Goal: Task Accomplishment & Management: Manage account settings

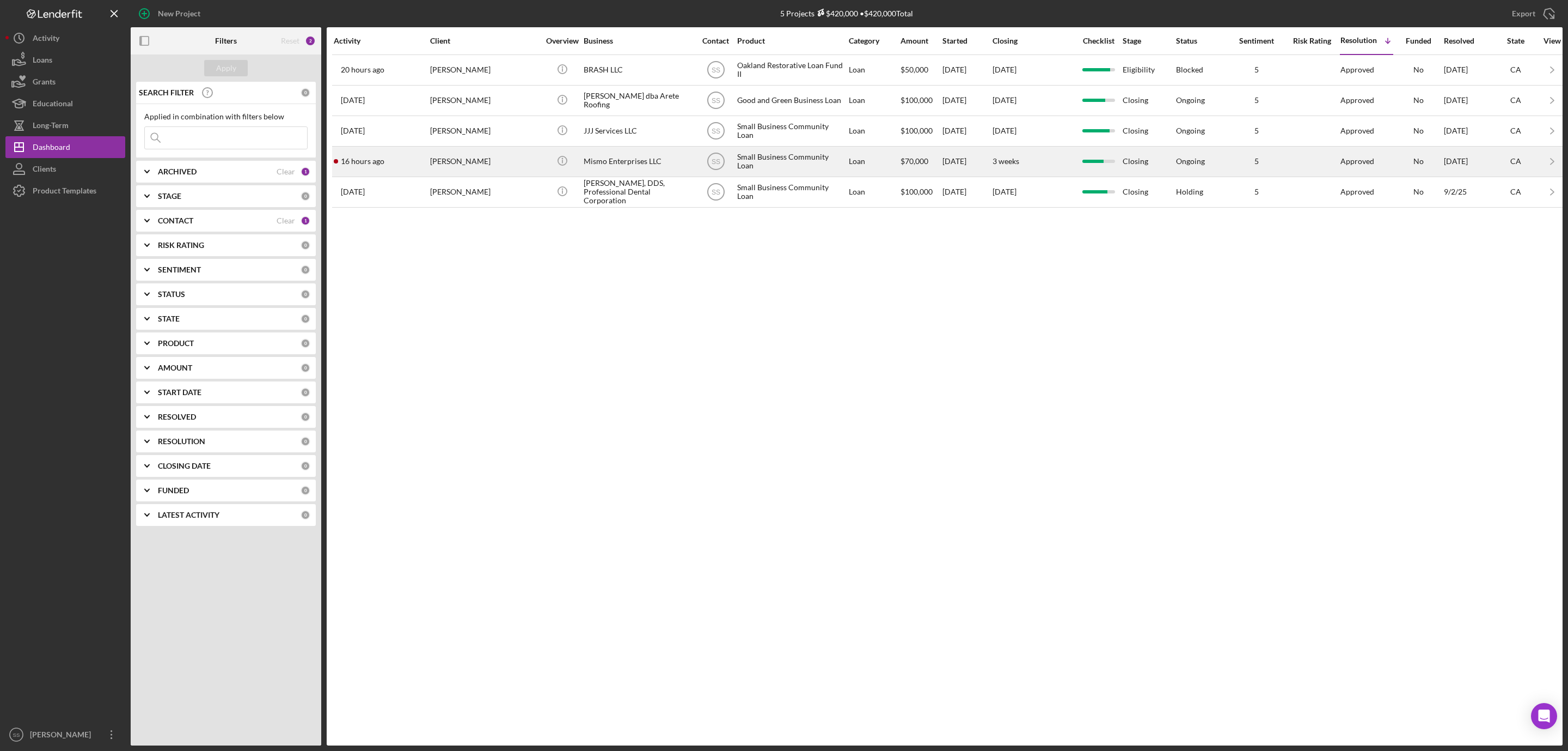
click at [613, 170] on div "Mismo Enterprises LLC" at bounding box center [638, 161] width 109 height 29
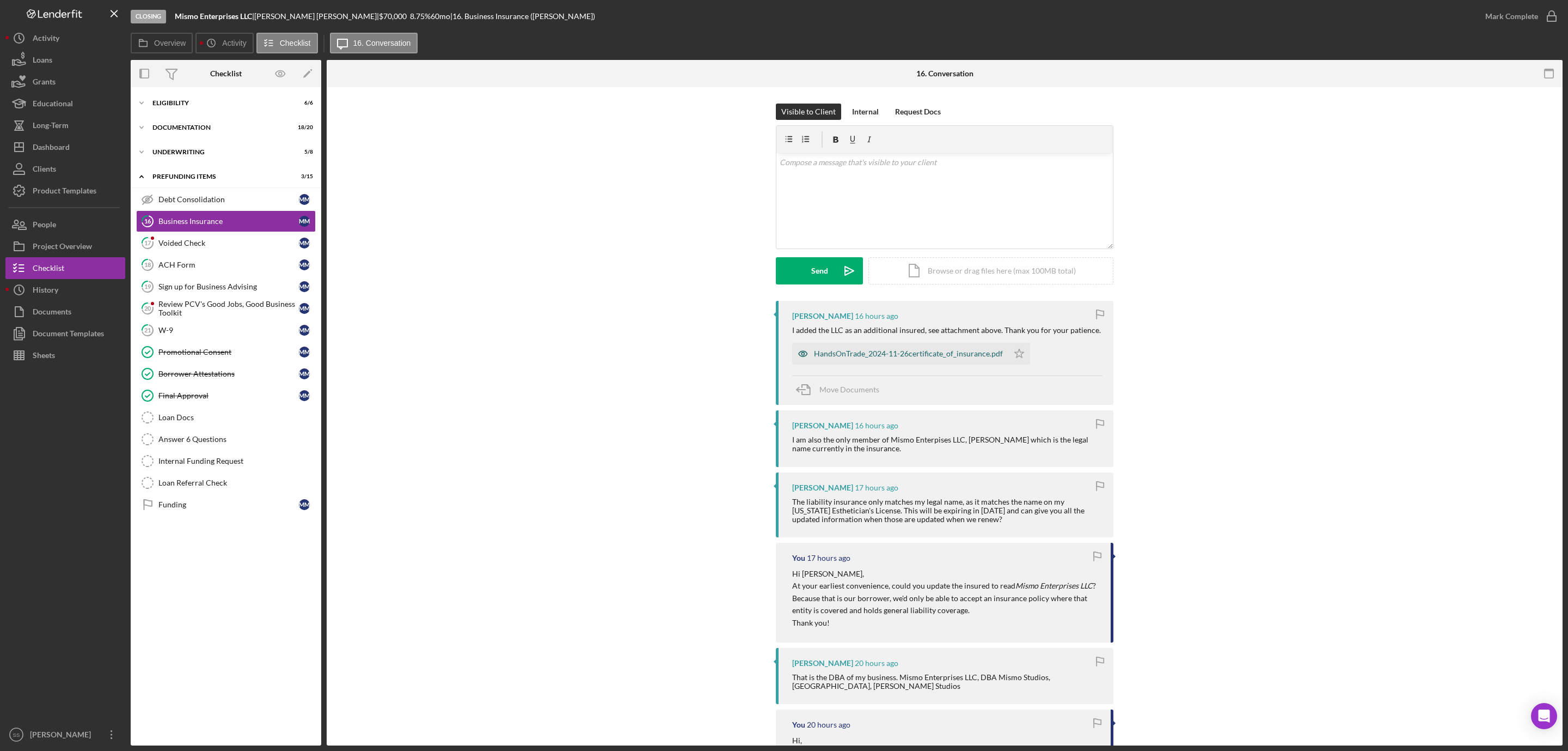
click at [907, 352] on div "HandsOnTrade_2024-11-26certificate_of_insurance.pdf" at bounding box center [908, 353] width 189 height 8
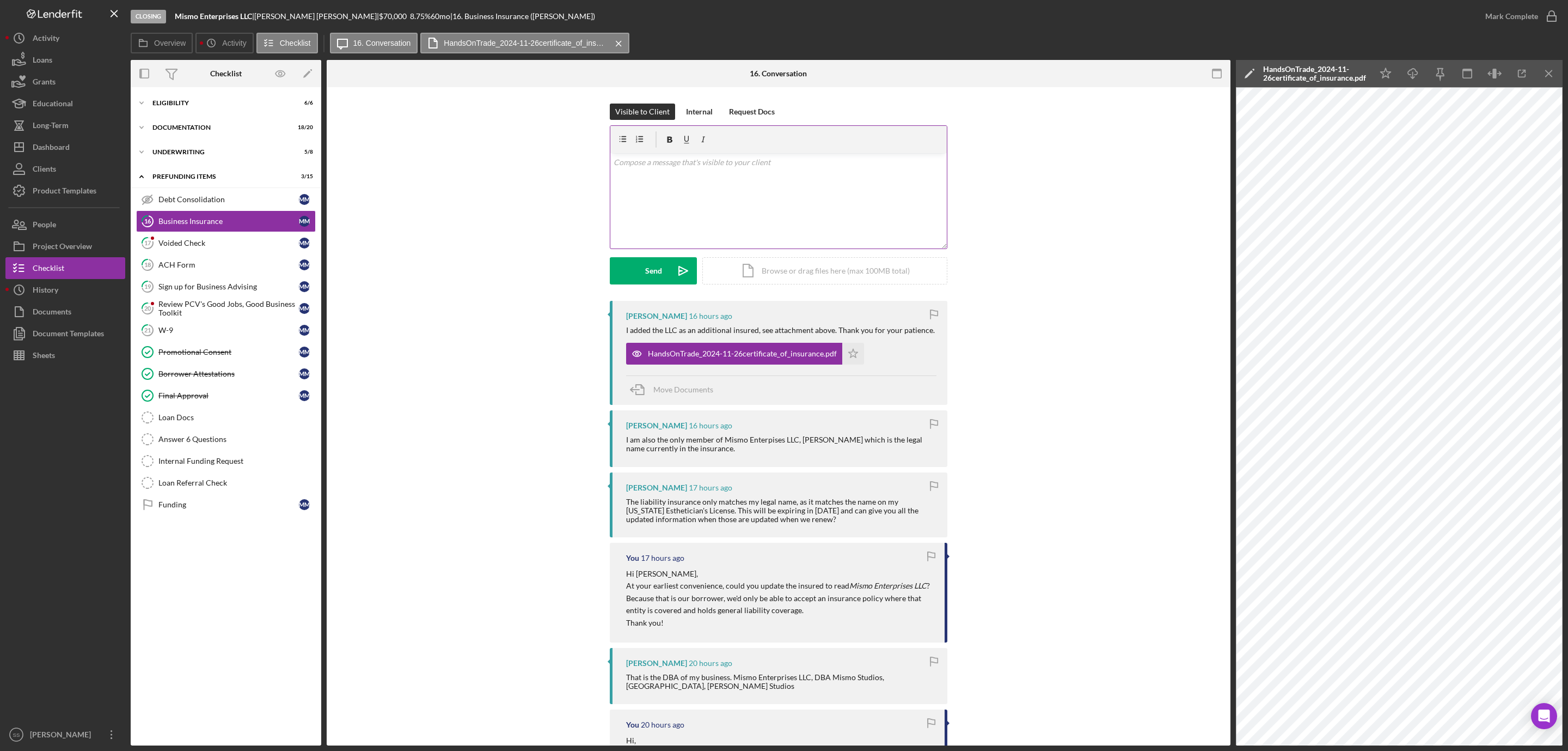
click at [736, 162] on p at bounding box center [779, 162] width 331 height 12
click at [639, 267] on button "Send Icon/icon-invite-send" at bounding box center [653, 271] width 87 height 28
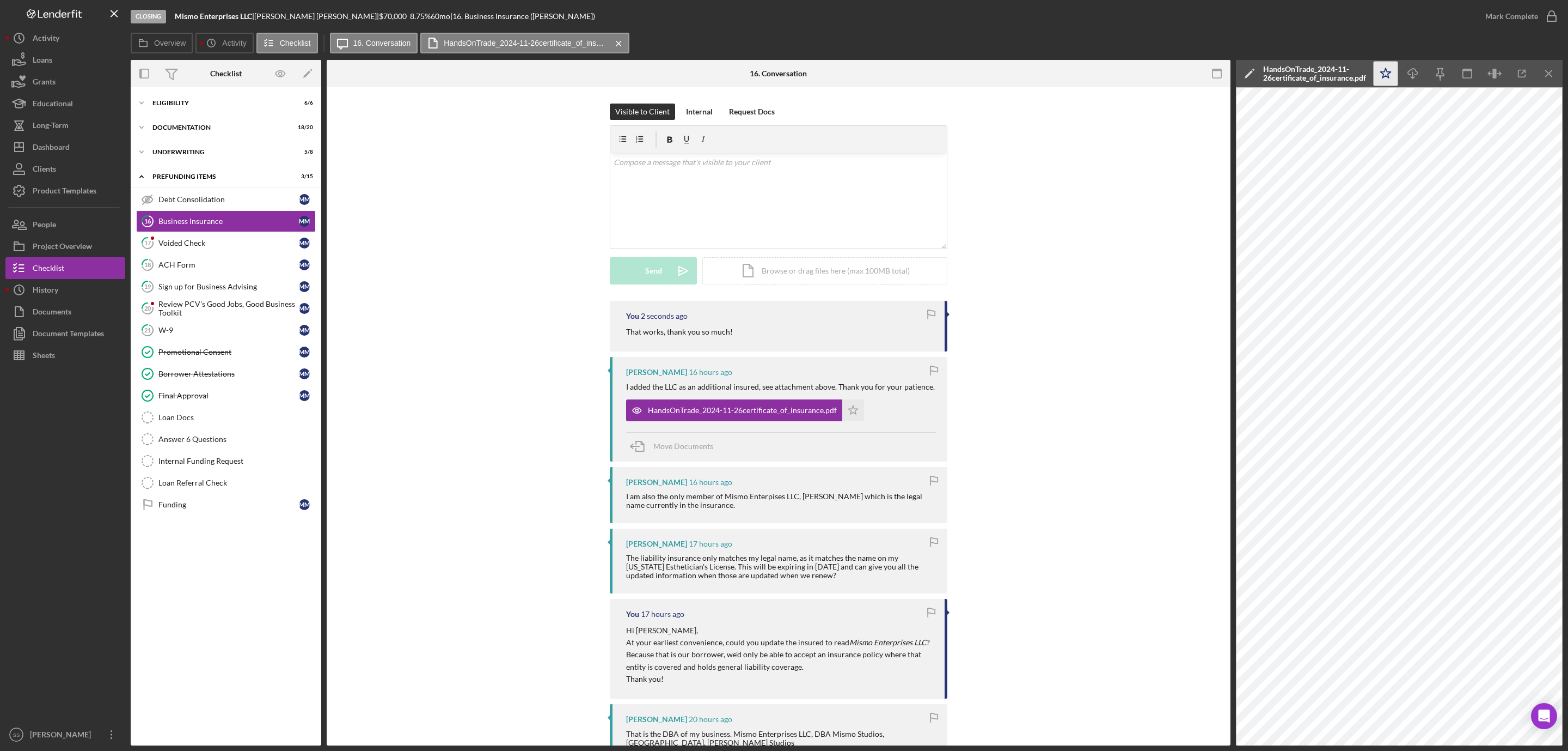
click at [1379, 71] on icon "Icon/Star" at bounding box center [1385, 74] width 24 height 24
click at [1547, 15] on icon "button" at bounding box center [1551, 16] width 28 height 28
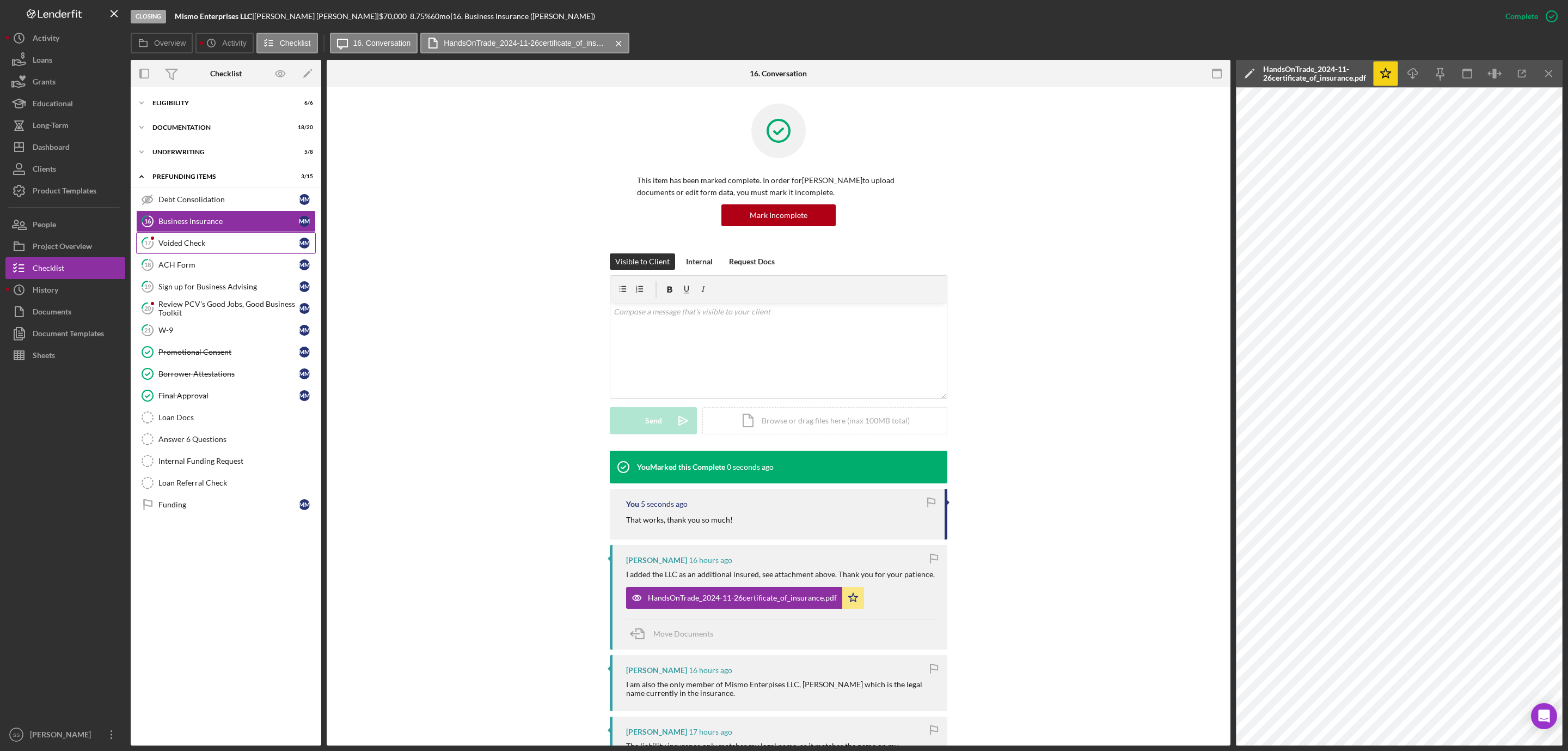
click at [248, 241] on div "Voided Check" at bounding box center [229, 243] width 140 height 8
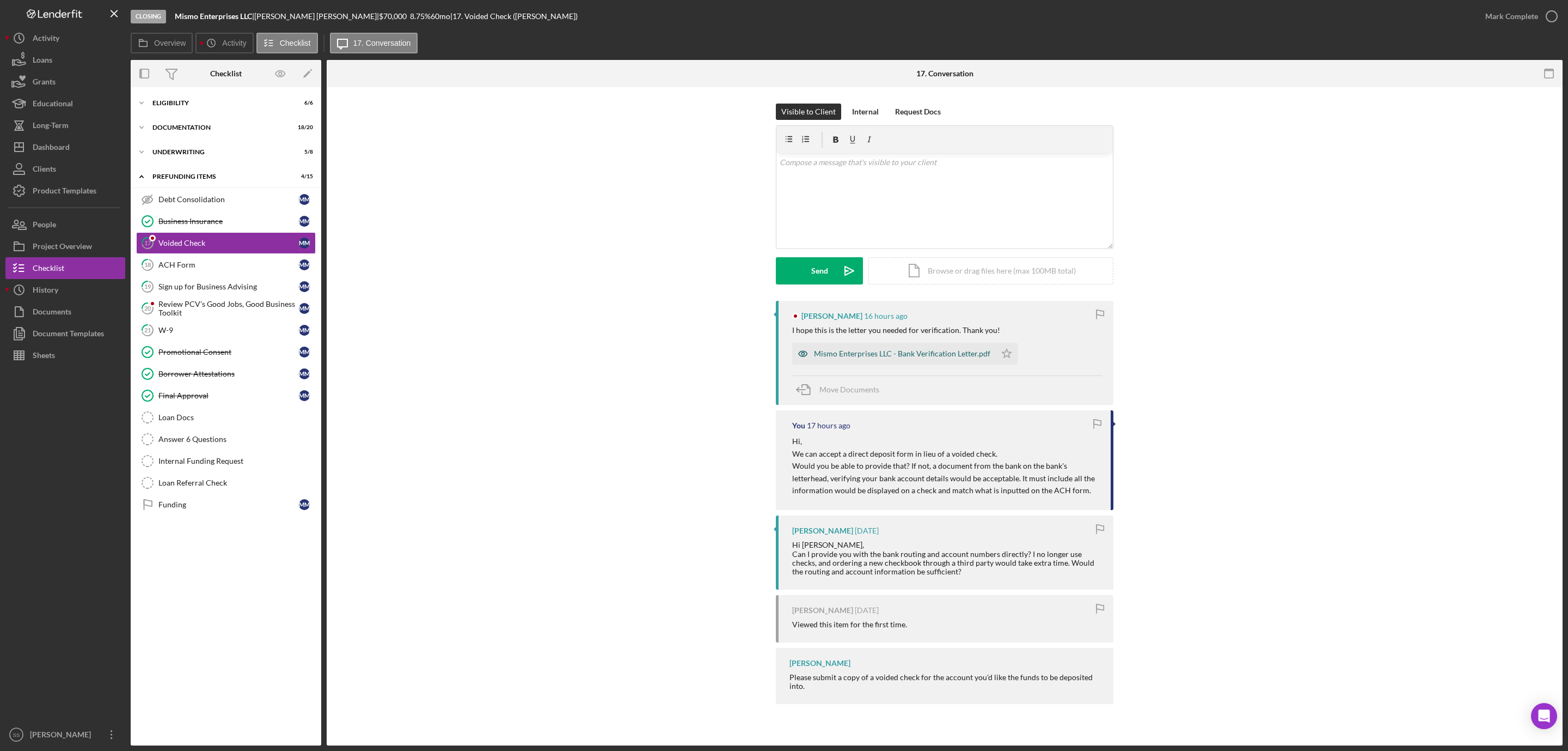
click at [893, 353] on div "Mismo Enterprises LLC - Bank Verification Letter.pdf" at bounding box center [902, 353] width 176 height 8
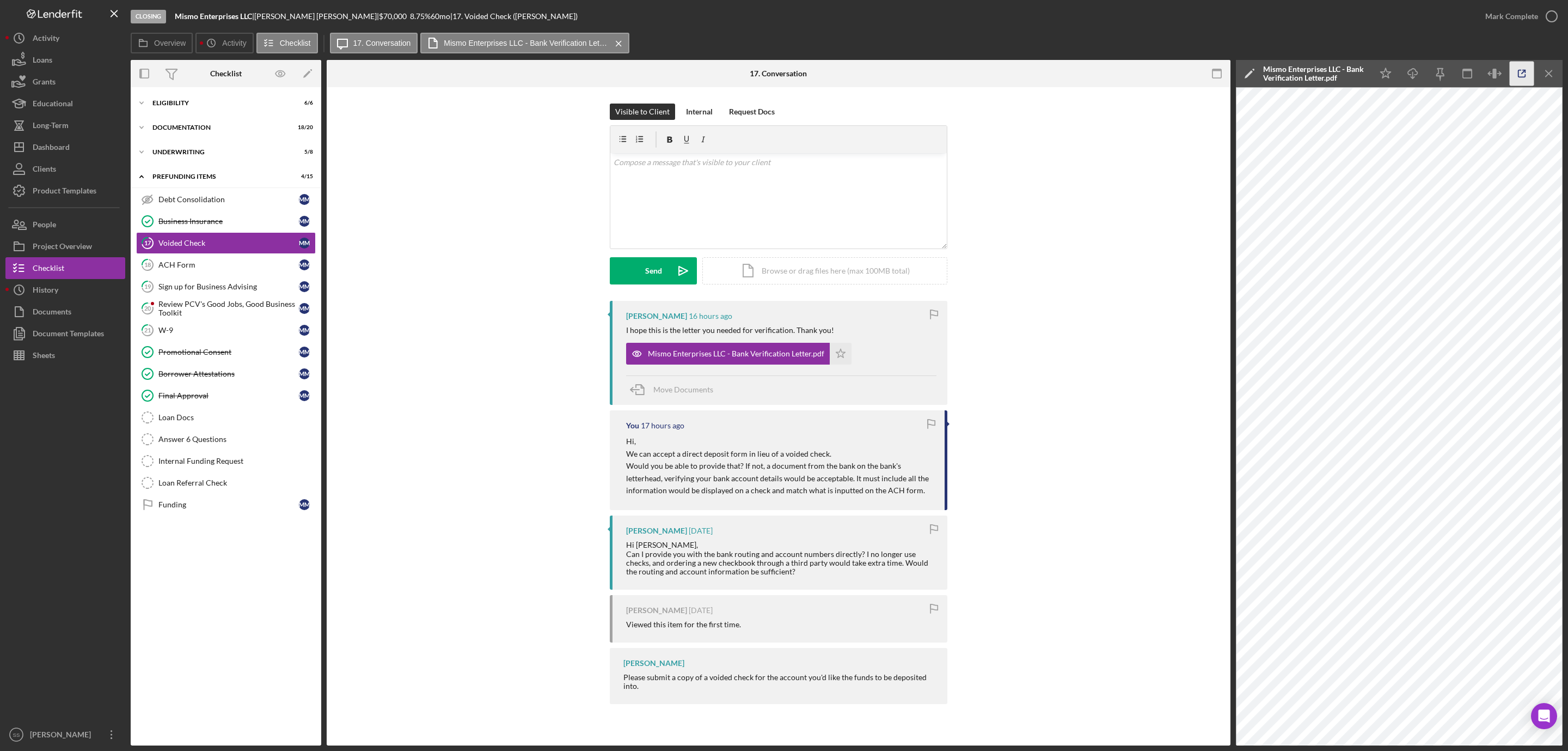
click at [1520, 75] on icon "button" at bounding box center [1521, 74] width 24 height 24
click at [209, 273] on link "18 ACH Form M M" at bounding box center [225, 265] width 180 height 22
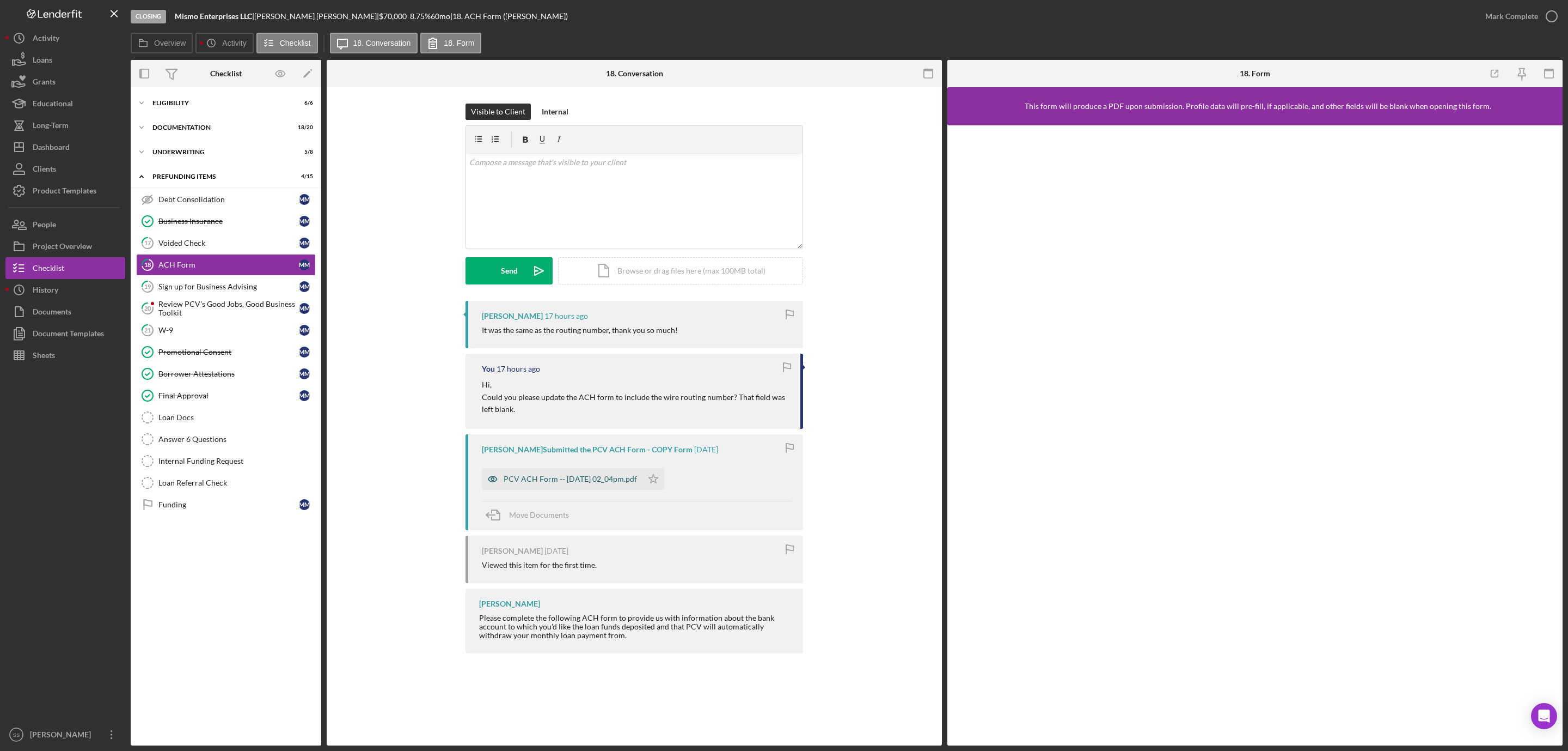
click at [555, 477] on div "PCV ACH Form -- 2025-09-15 02_04pm.pdf" at bounding box center [570, 479] width 134 height 8
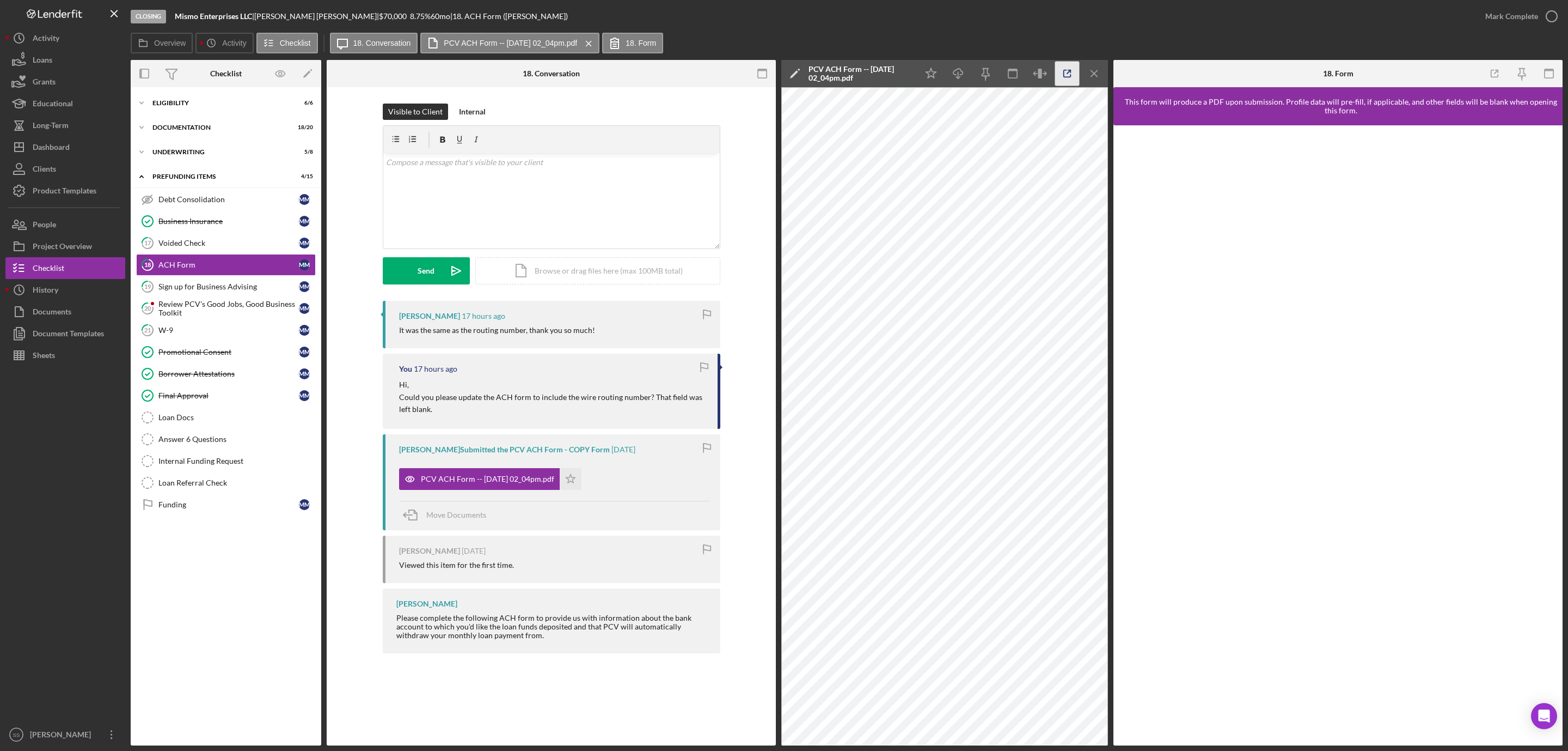
click at [1066, 66] on icon "button" at bounding box center [1067, 74] width 24 height 24
click at [448, 224] on div "v Color teal Color pink Remove color Add row above Add row below Add column bef…" at bounding box center [551, 200] width 336 height 95
click at [422, 180] on div "v Color teal Color pink Remove color Add row above Add row below Add column bef…" at bounding box center [551, 200] width 336 height 95
click at [187, 239] on link "17 Voided Check M M" at bounding box center [225, 243] width 180 height 22
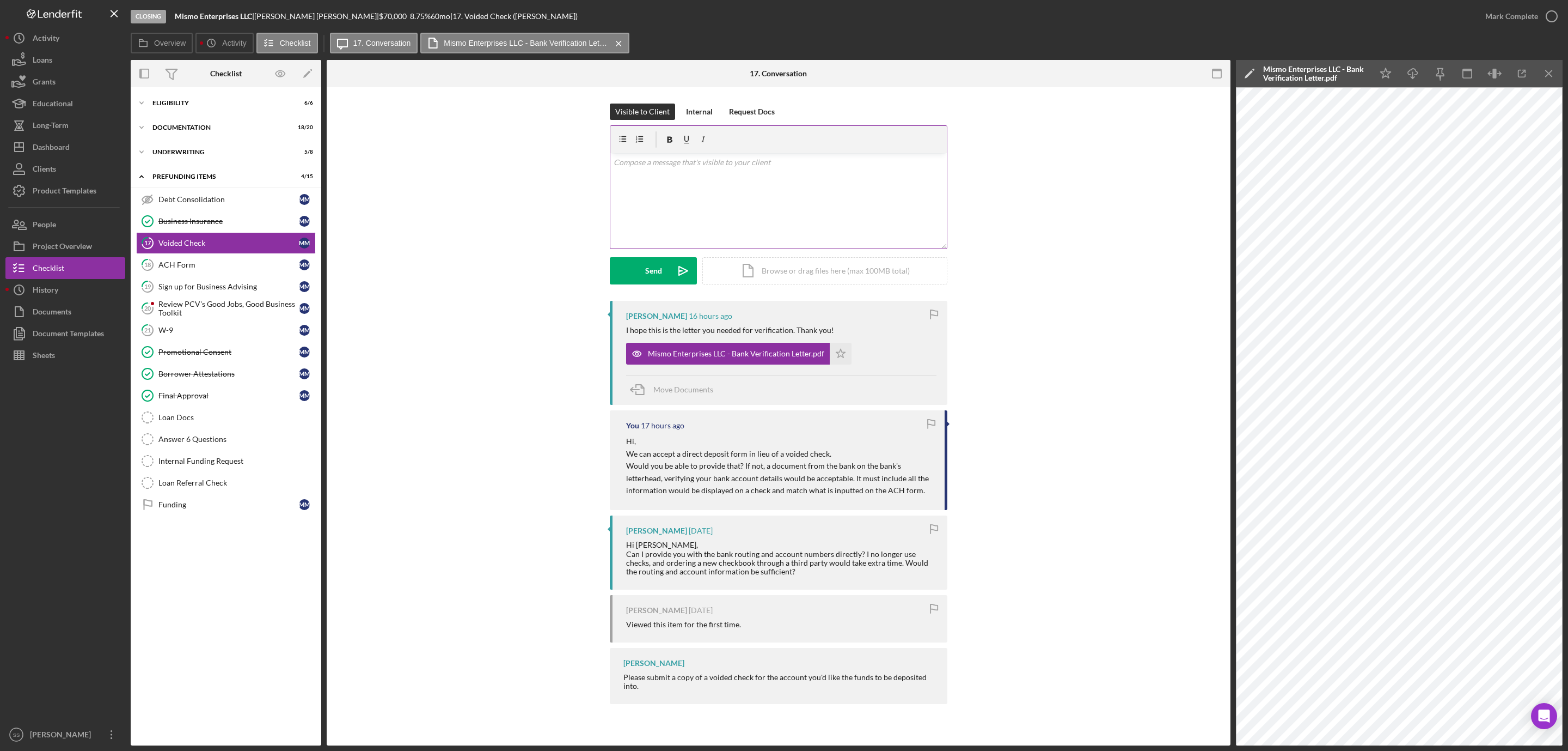
click at [647, 181] on div "v Color teal Color pink Remove color Add row above Add row below Add column bef…" at bounding box center [778, 200] width 336 height 95
click at [652, 268] on div "Send" at bounding box center [654, 271] width 17 height 28
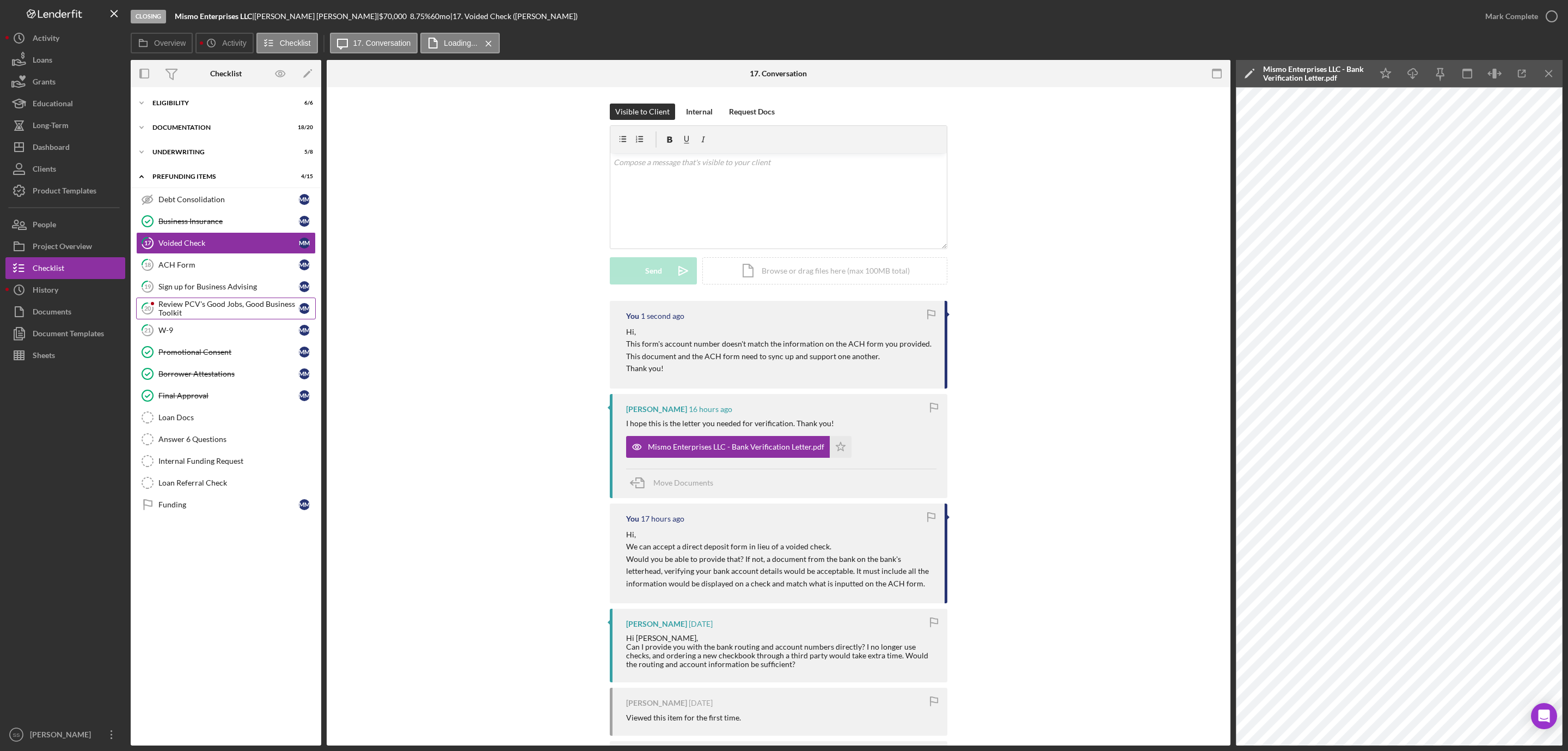
click at [173, 311] on div "Review PCV's Good Jobs, Good Business Toolkit" at bounding box center [229, 308] width 140 height 18
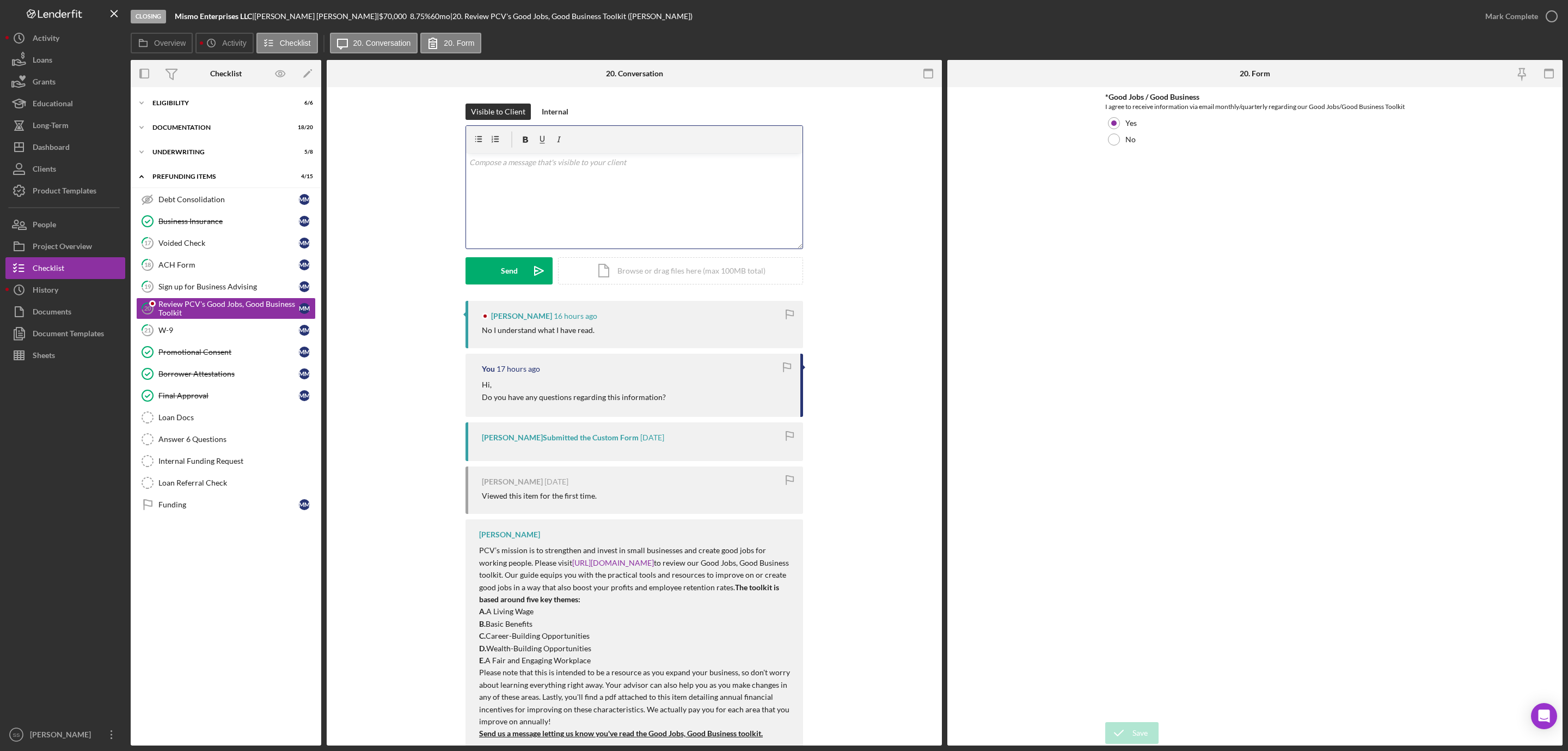
drag, startPoint x: 655, startPoint y: 232, endPoint x: 658, endPoint y: 226, distance: 6.7
click at [656, 231] on div "v Color teal Color pink Remove color Add row above Add row below Add column bef…" at bounding box center [634, 200] width 336 height 95
click at [505, 270] on div "Send" at bounding box center [509, 271] width 17 height 28
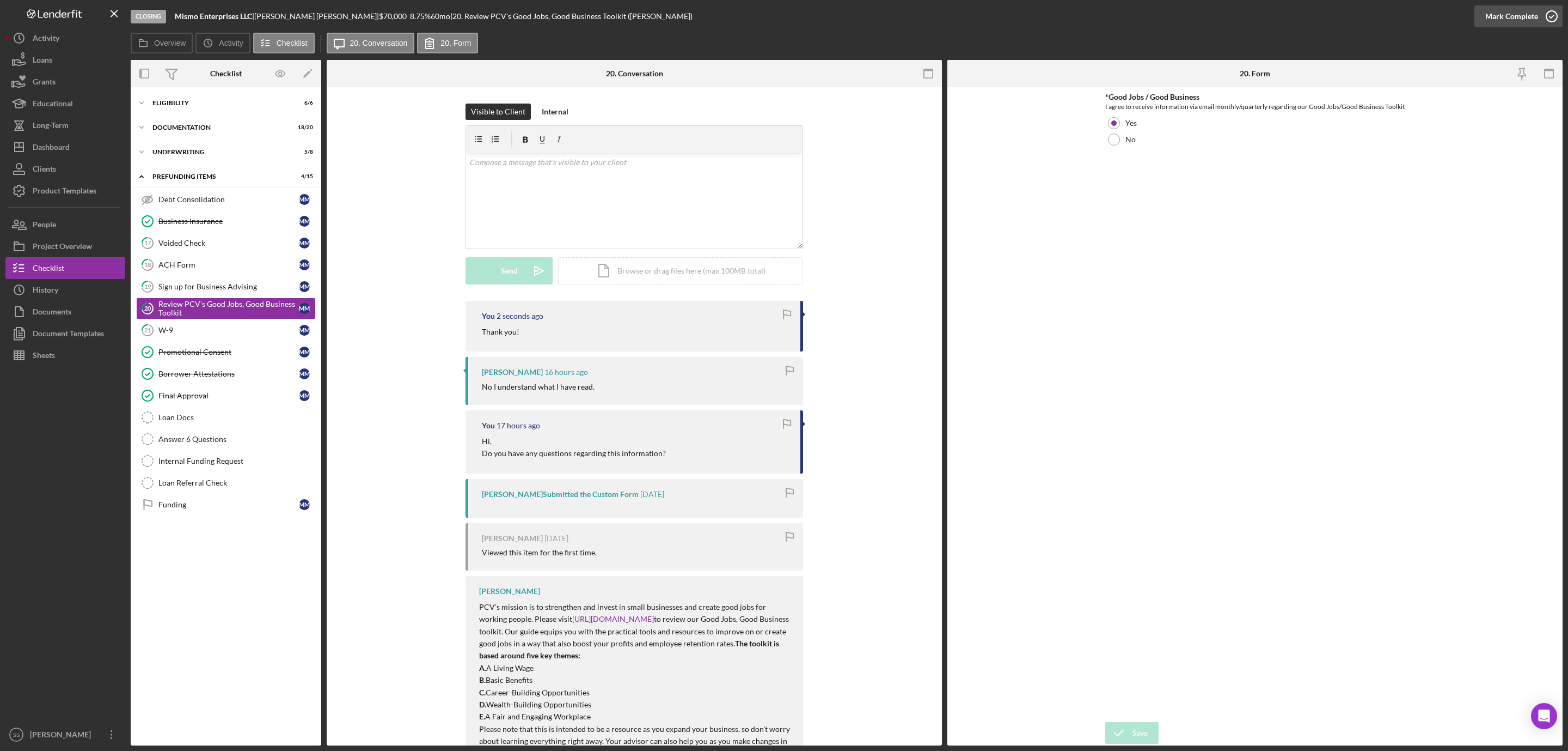
drag, startPoint x: 1539, startPoint y: 22, endPoint x: 1537, endPoint y: 17, distance: 5.4
click at [1539, 21] on icon "button" at bounding box center [1551, 16] width 28 height 28
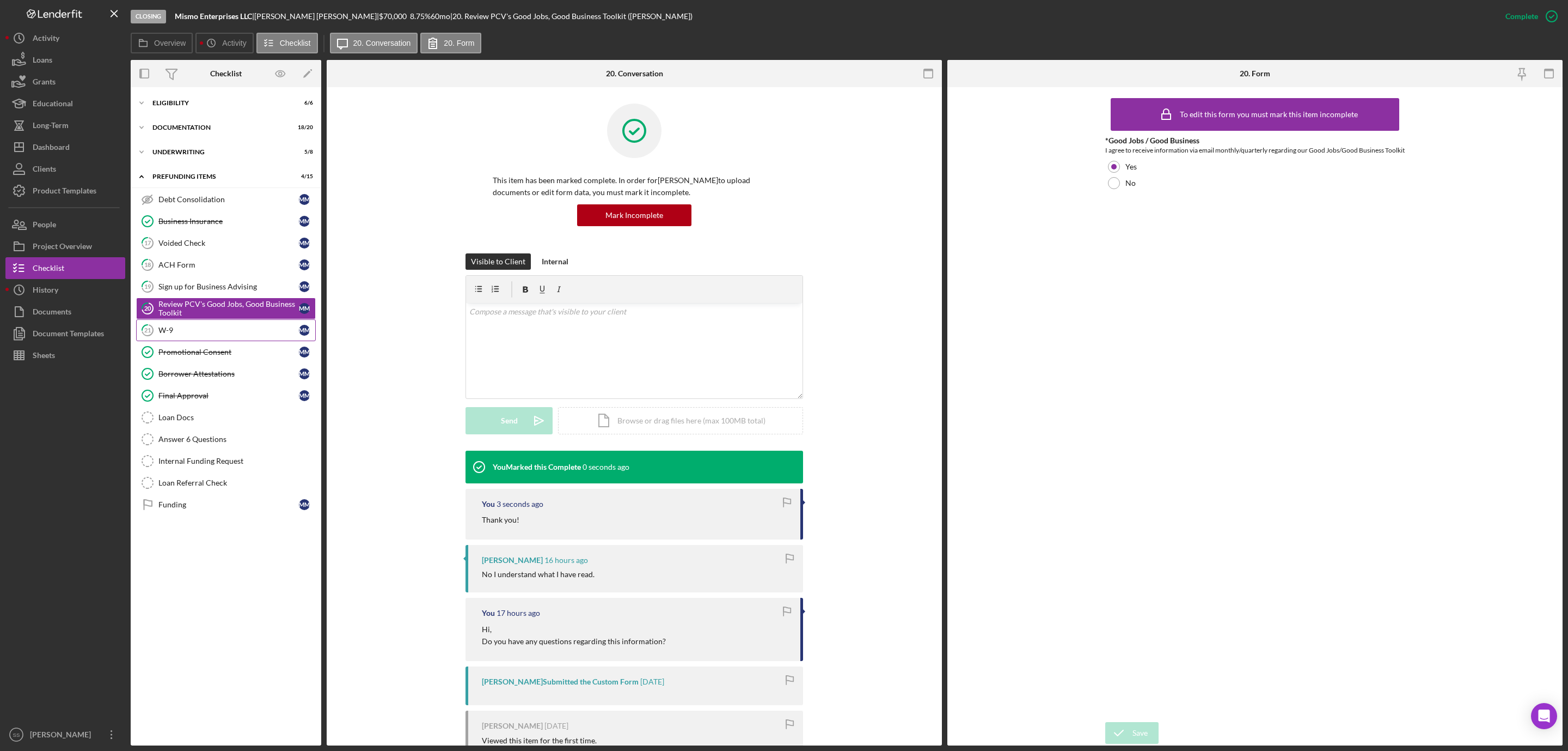
click at [195, 332] on div "W-9" at bounding box center [229, 330] width 140 height 8
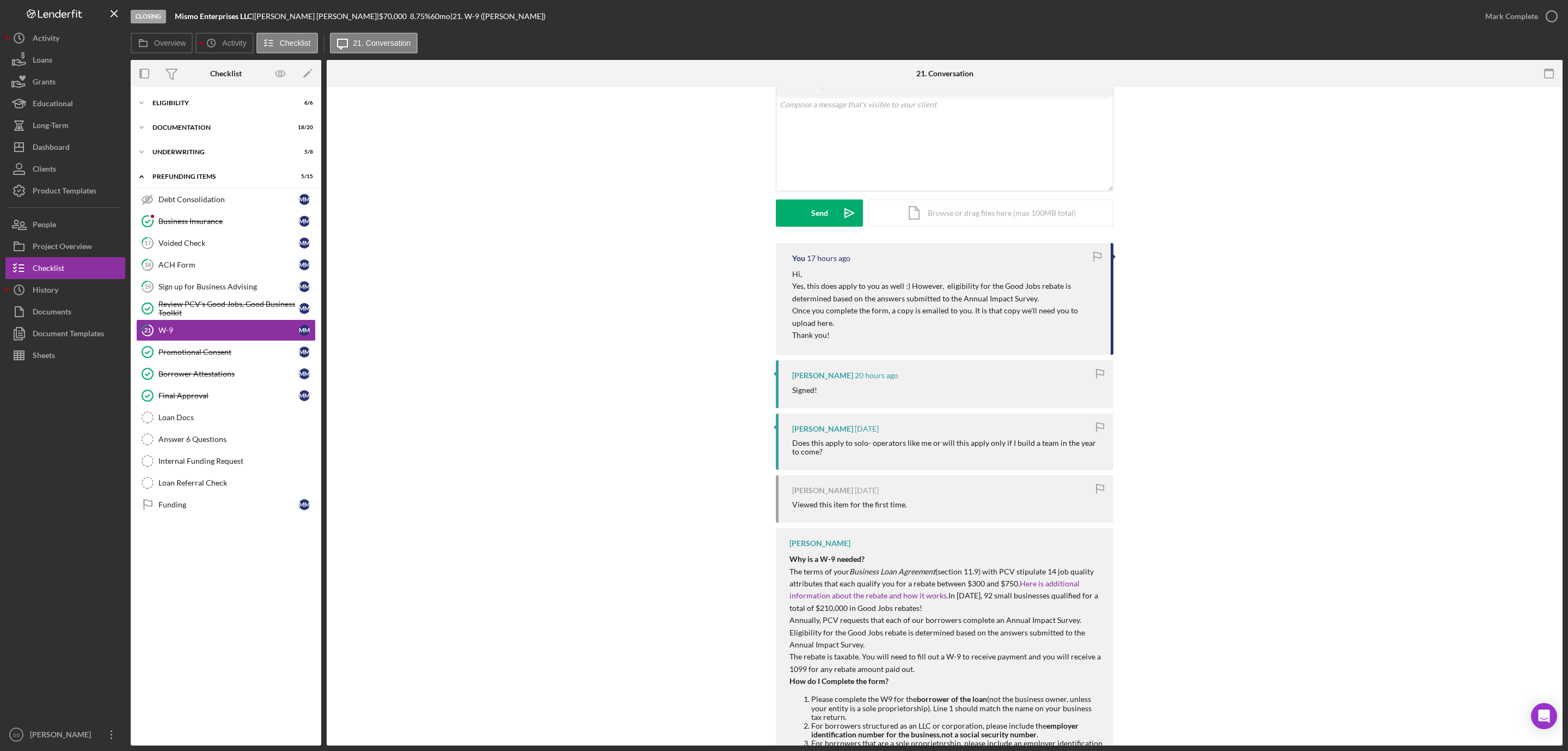
scroll to position [139, 0]
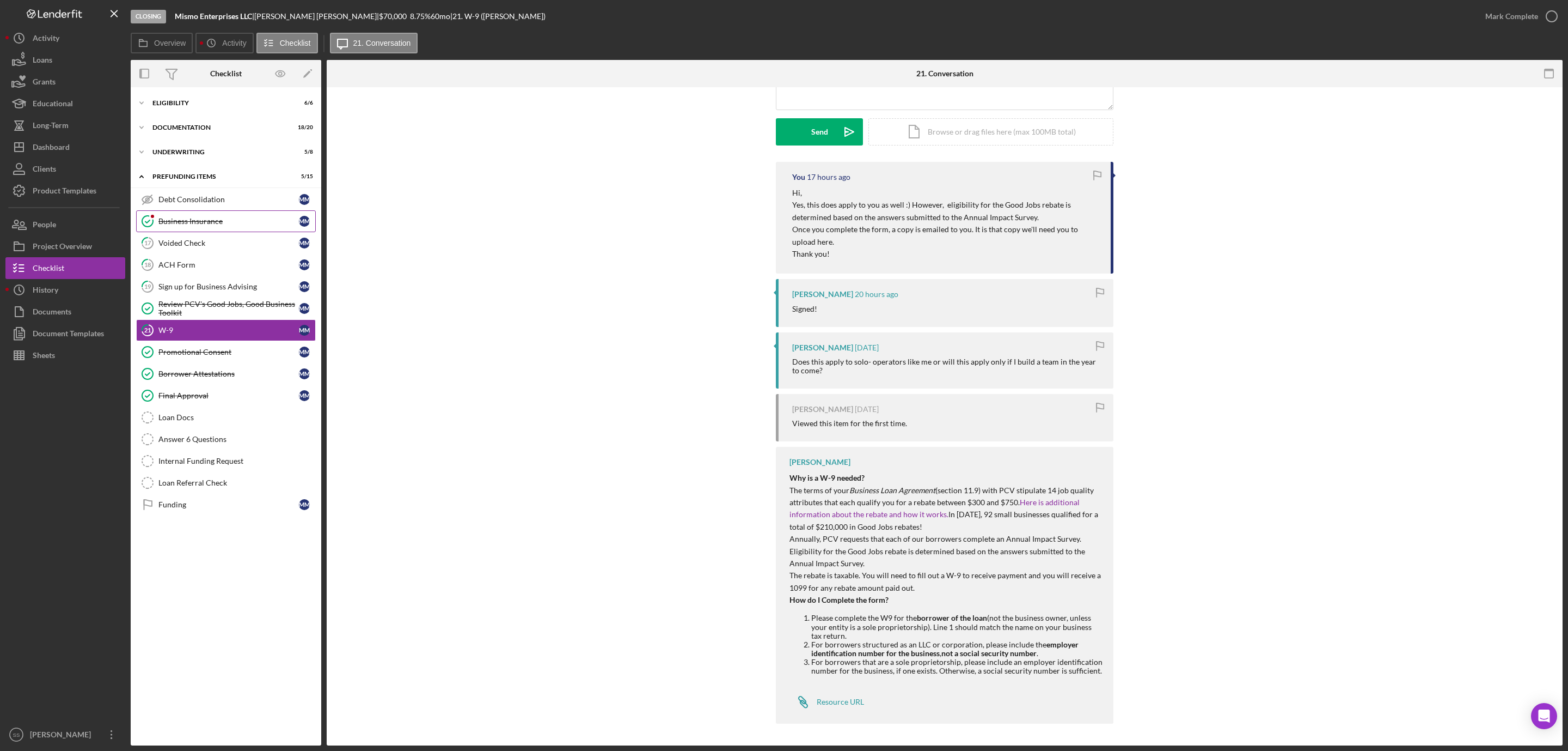
click at [170, 221] on div "Business Insurance" at bounding box center [229, 221] width 140 height 8
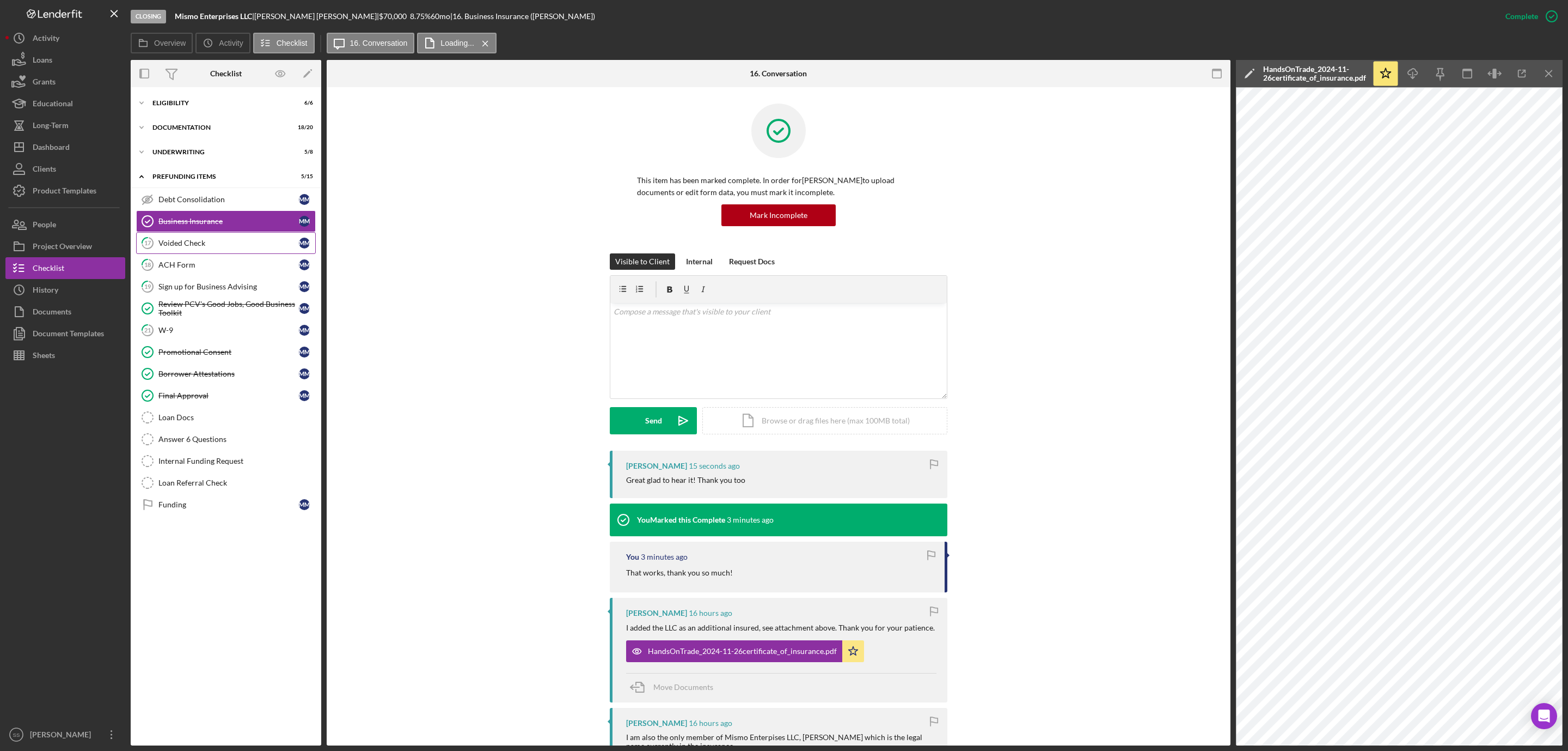
click at [190, 244] on div "Voided Check" at bounding box center [229, 243] width 140 height 8
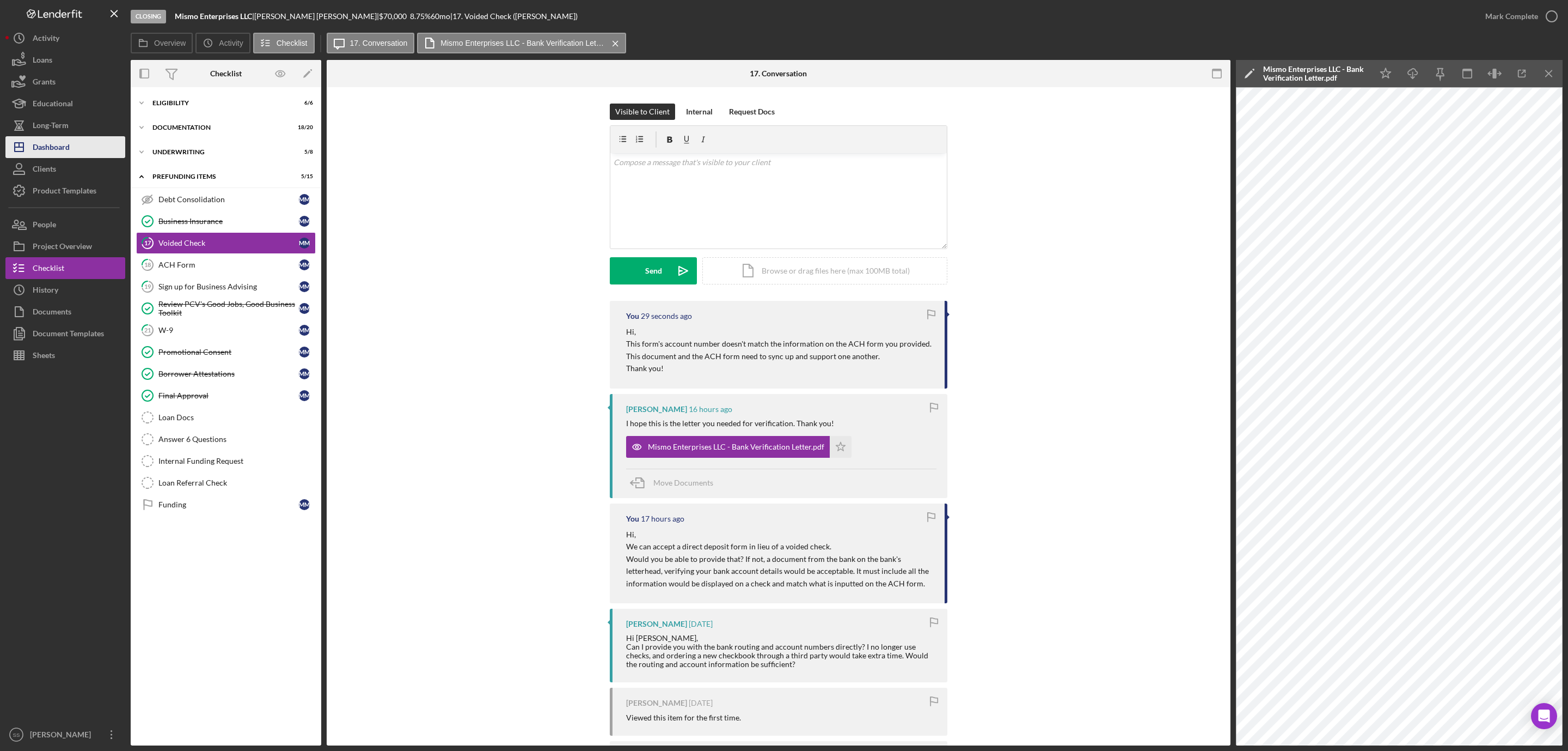
click at [58, 143] on div "Dashboard" at bounding box center [51, 148] width 37 height 24
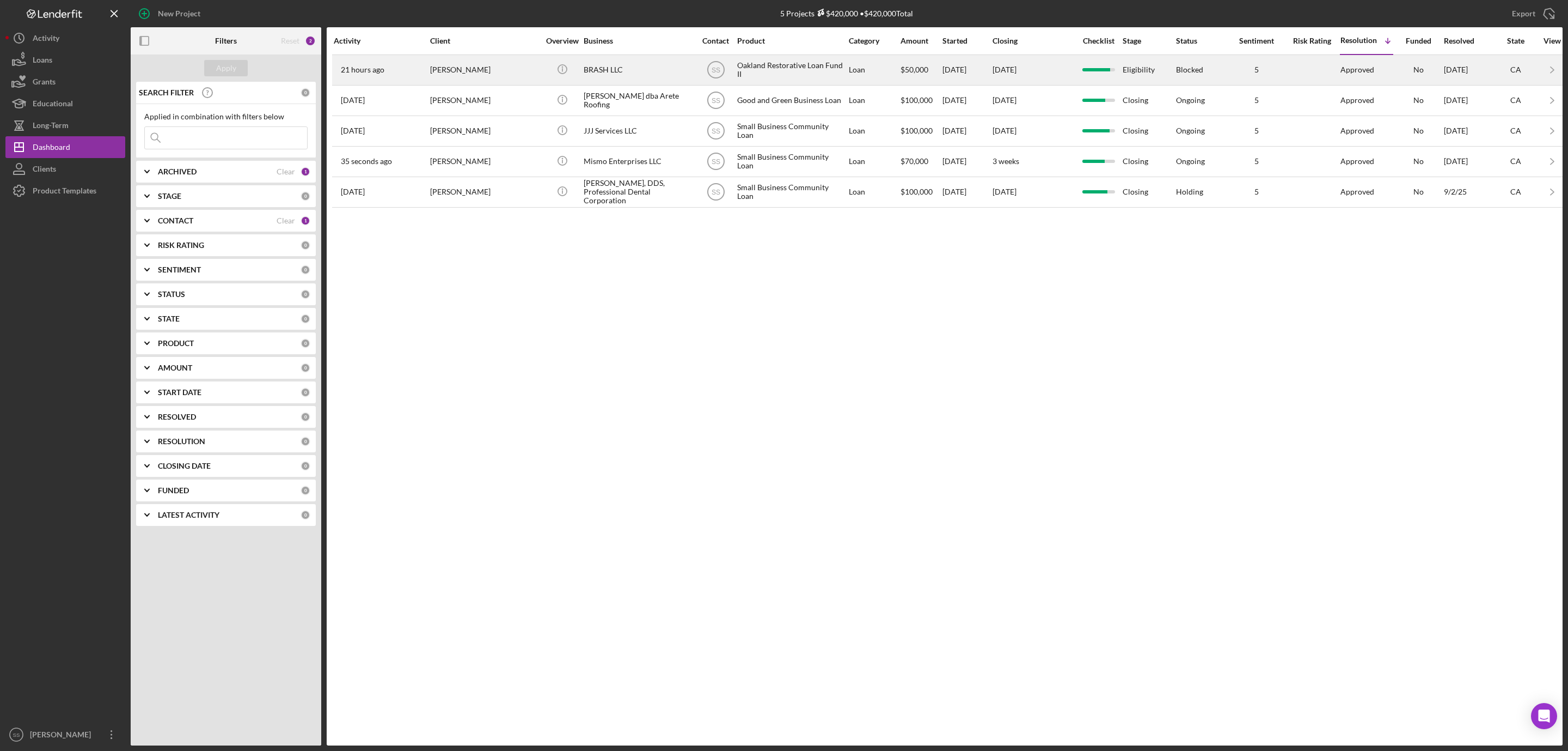
click at [517, 67] on div "Xenia Simms" at bounding box center [484, 70] width 109 height 29
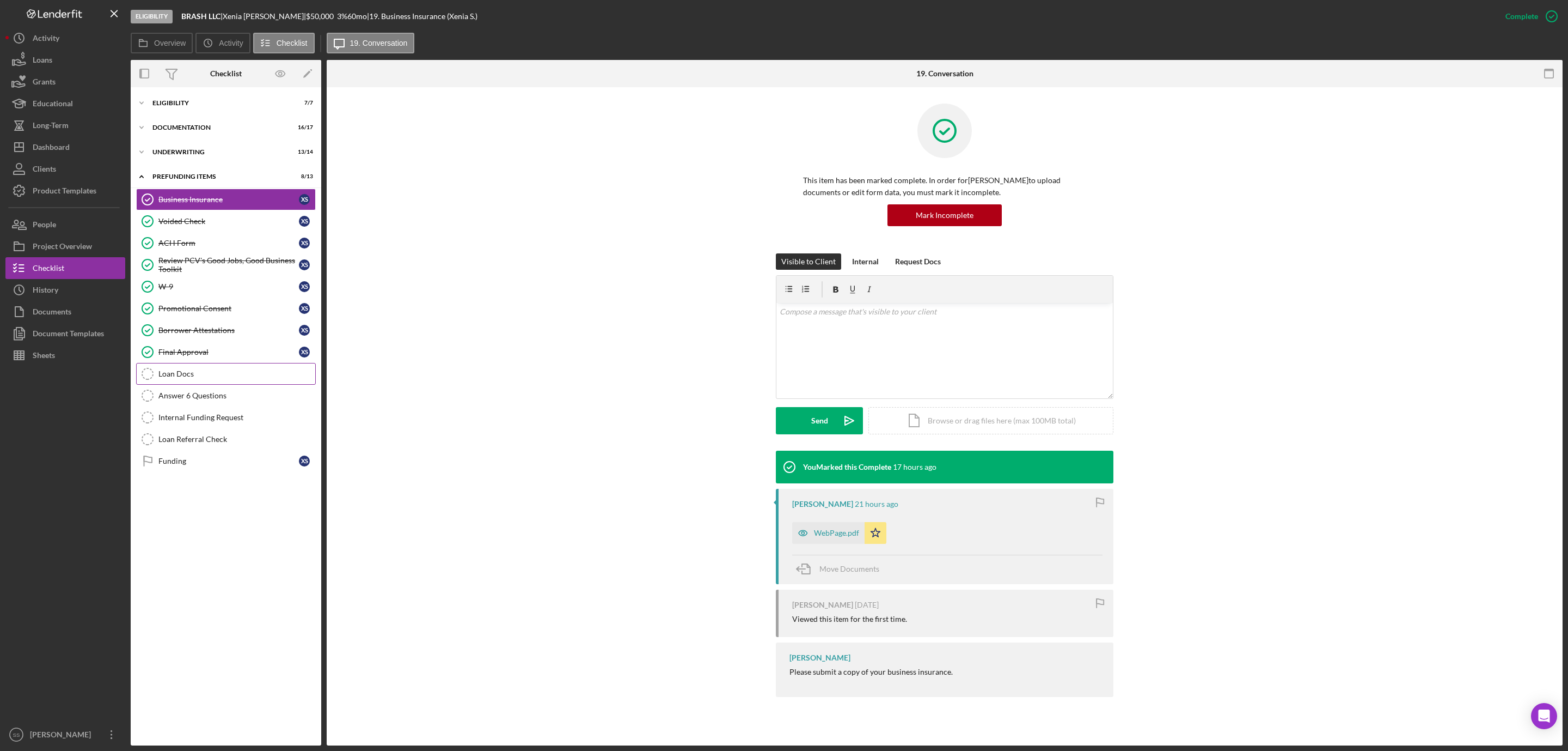
click at [176, 377] on div "Loan Docs" at bounding box center [237, 373] width 157 height 8
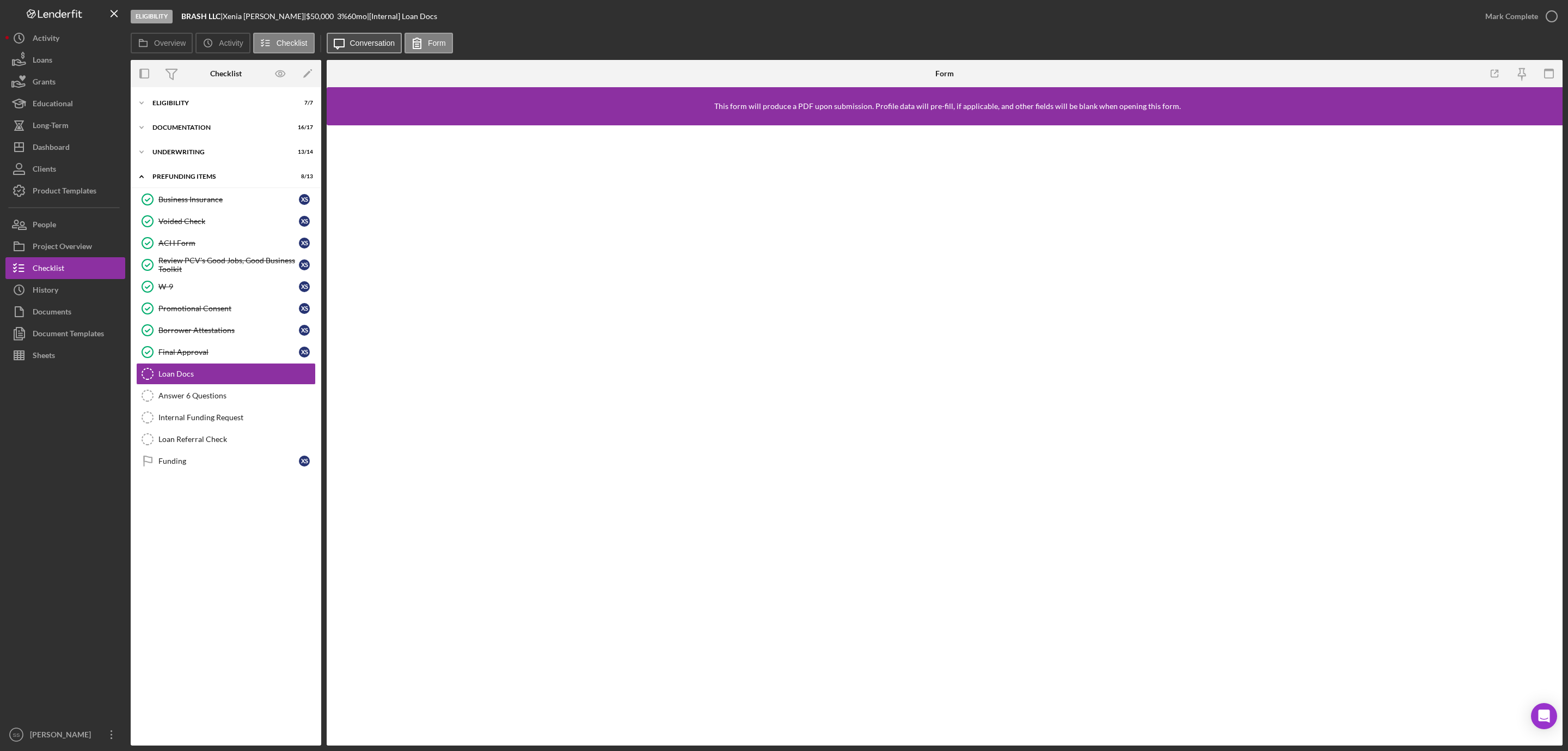
click at [370, 48] on button "Icon/Message Conversation" at bounding box center [364, 43] width 76 height 21
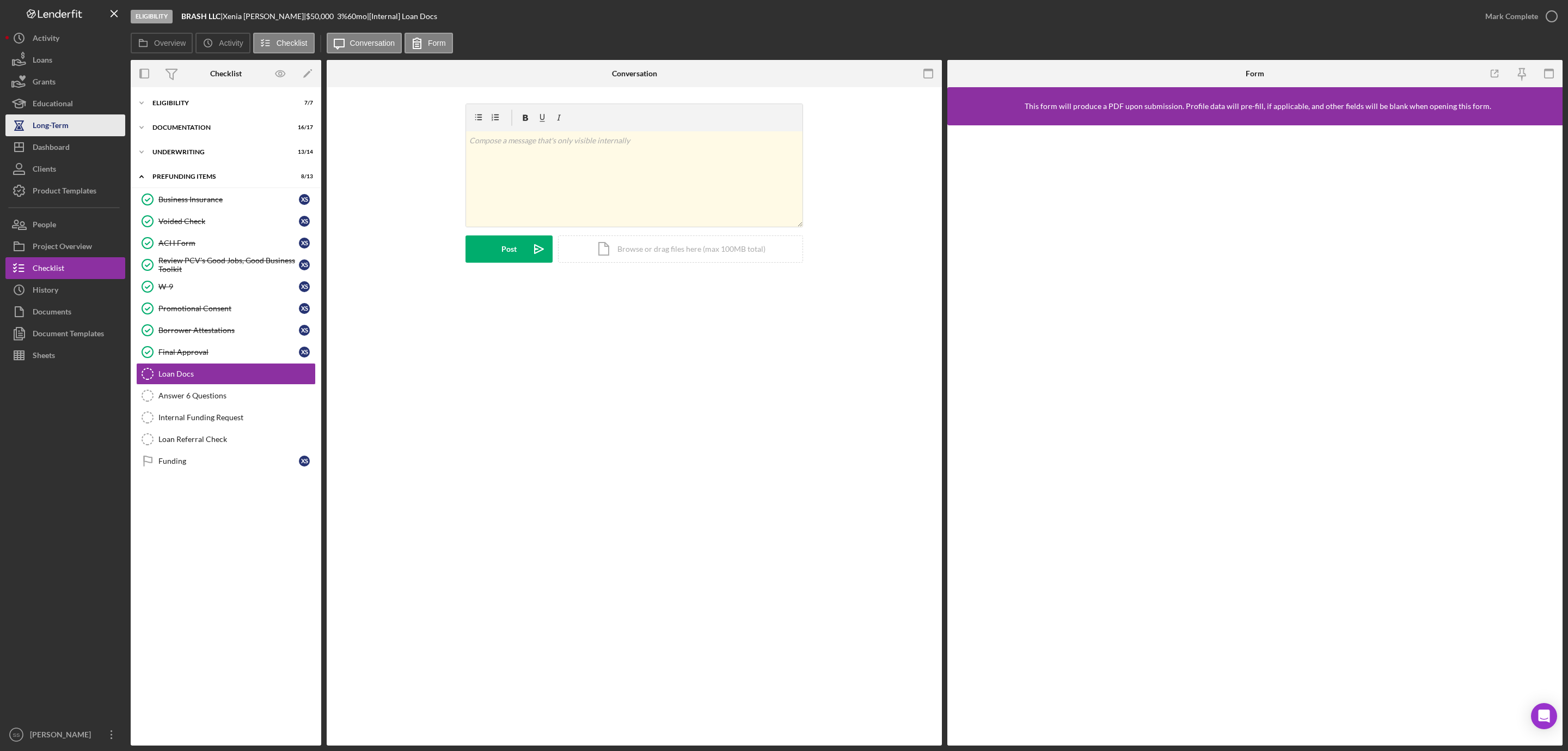
click at [76, 133] on button "Long-Term" at bounding box center [65, 125] width 119 height 22
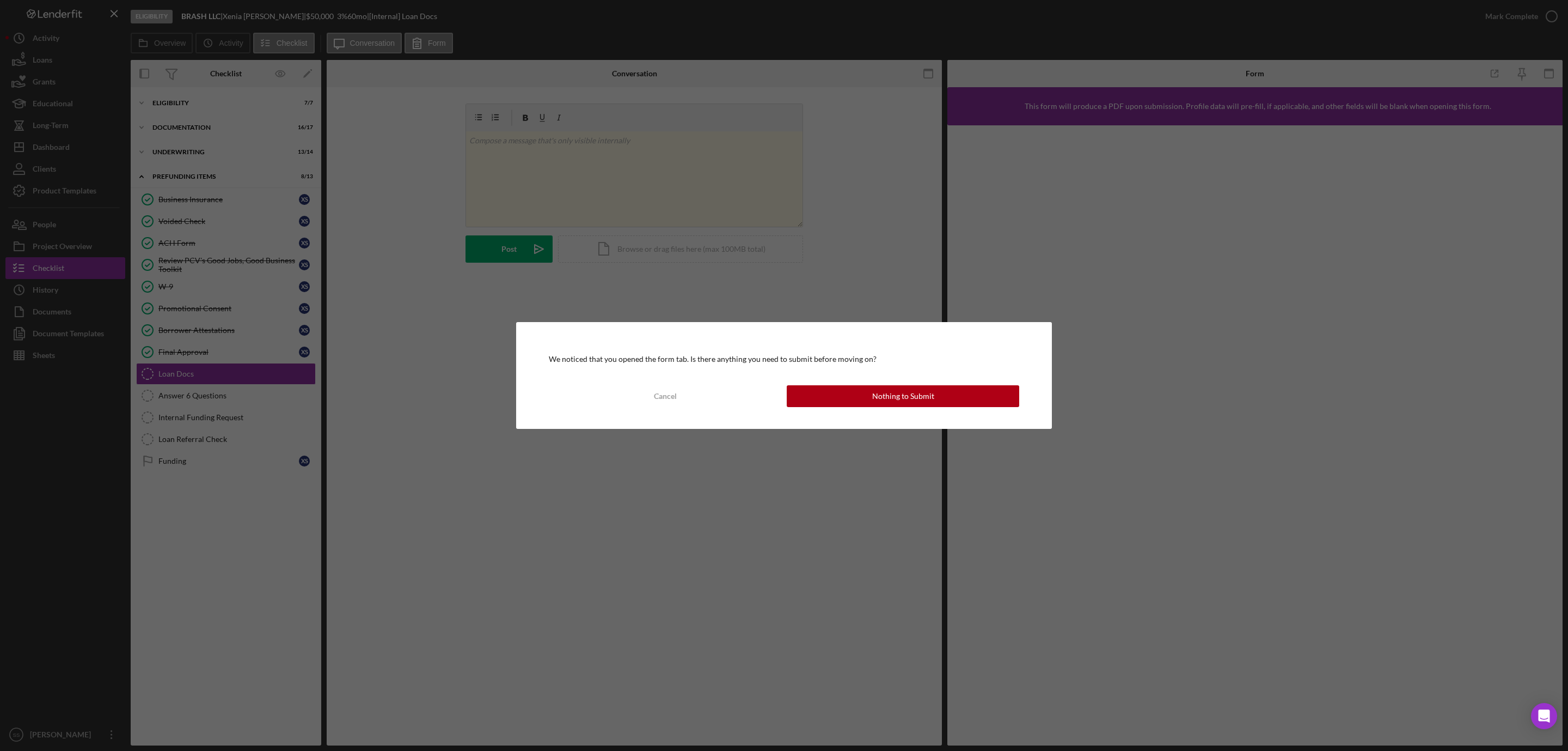
click at [66, 150] on div "We noticed that you opened the form tab. Is there anything you need to submit b…" at bounding box center [784, 375] width 1568 height 751
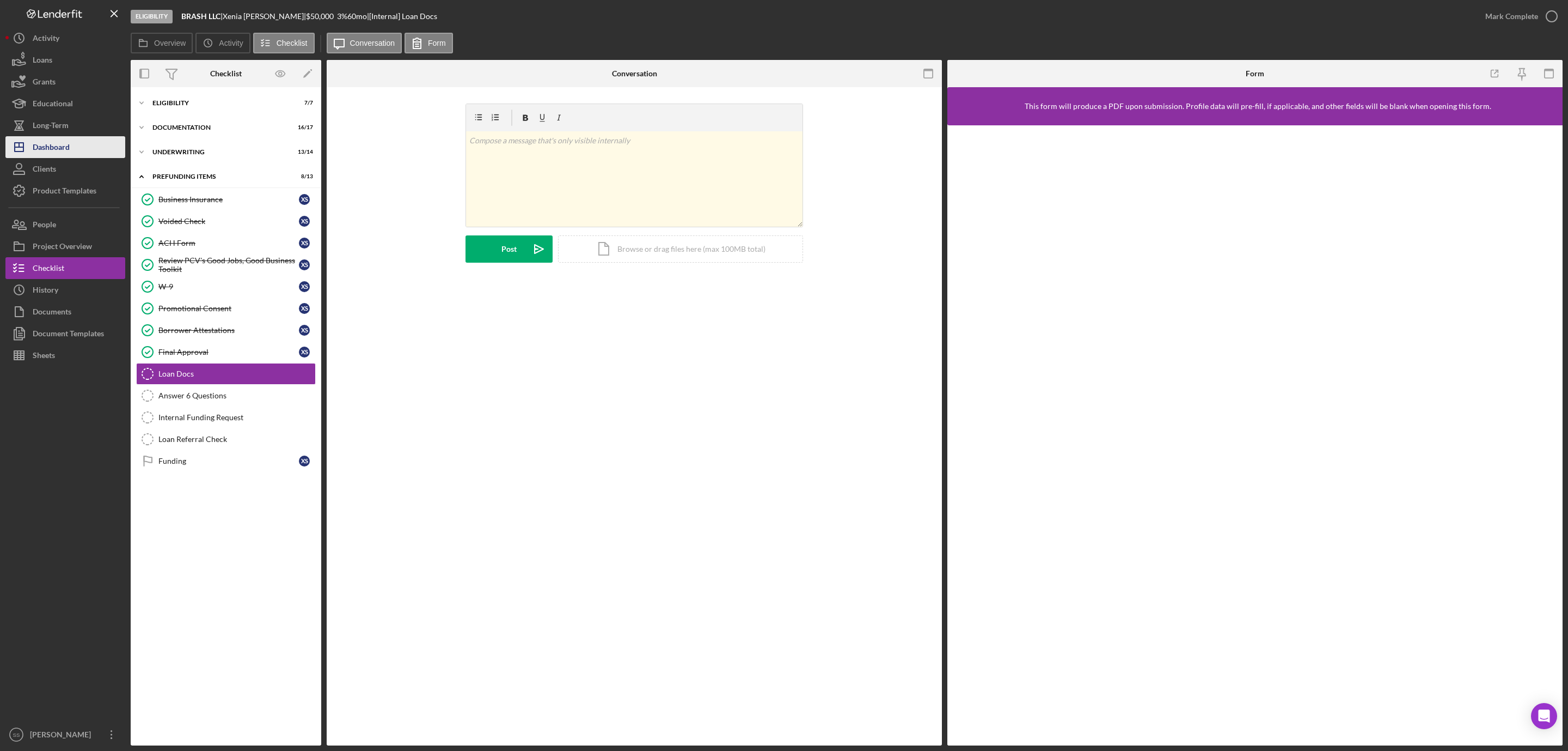
click at [101, 152] on button "Icon/Dashboard Dashboard" at bounding box center [65, 147] width 119 height 22
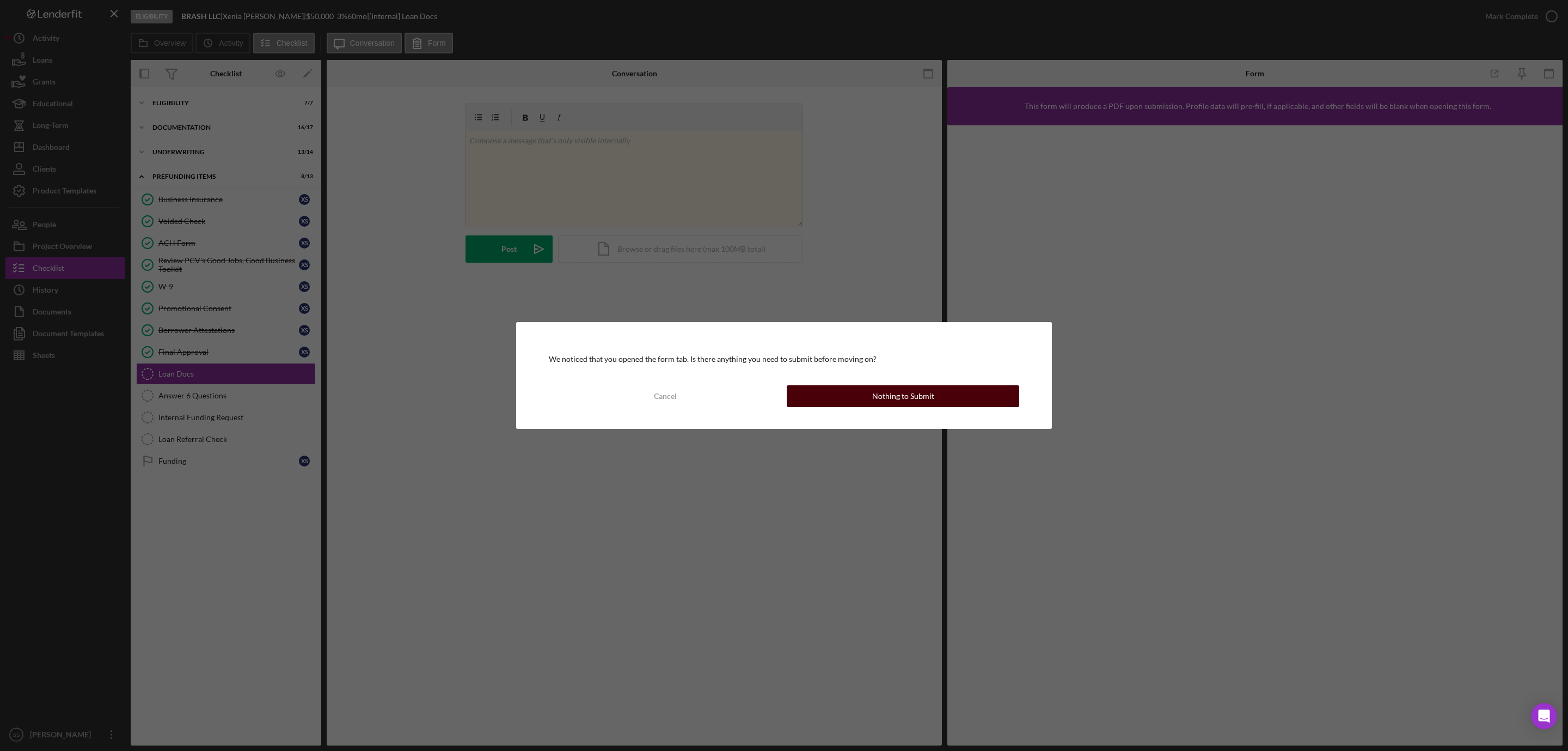
click at [878, 395] on div "Nothing to Submit" at bounding box center [903, 396] width 62 height 22
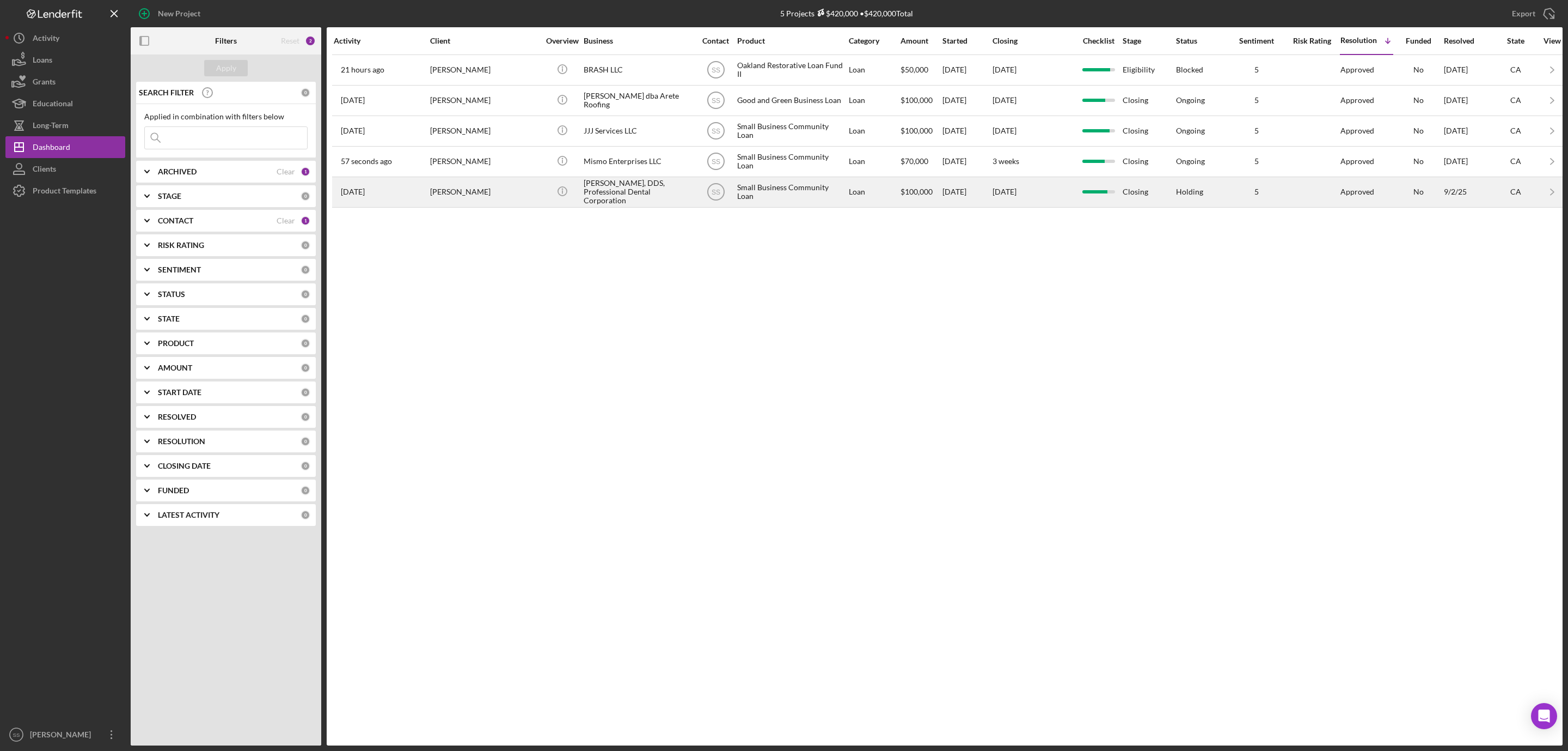
click at [603, 200] on div "Ekaterina N. Galina, DDS, Professional Dental Corporation" at bounding box center [638, 192] width 109 height 29
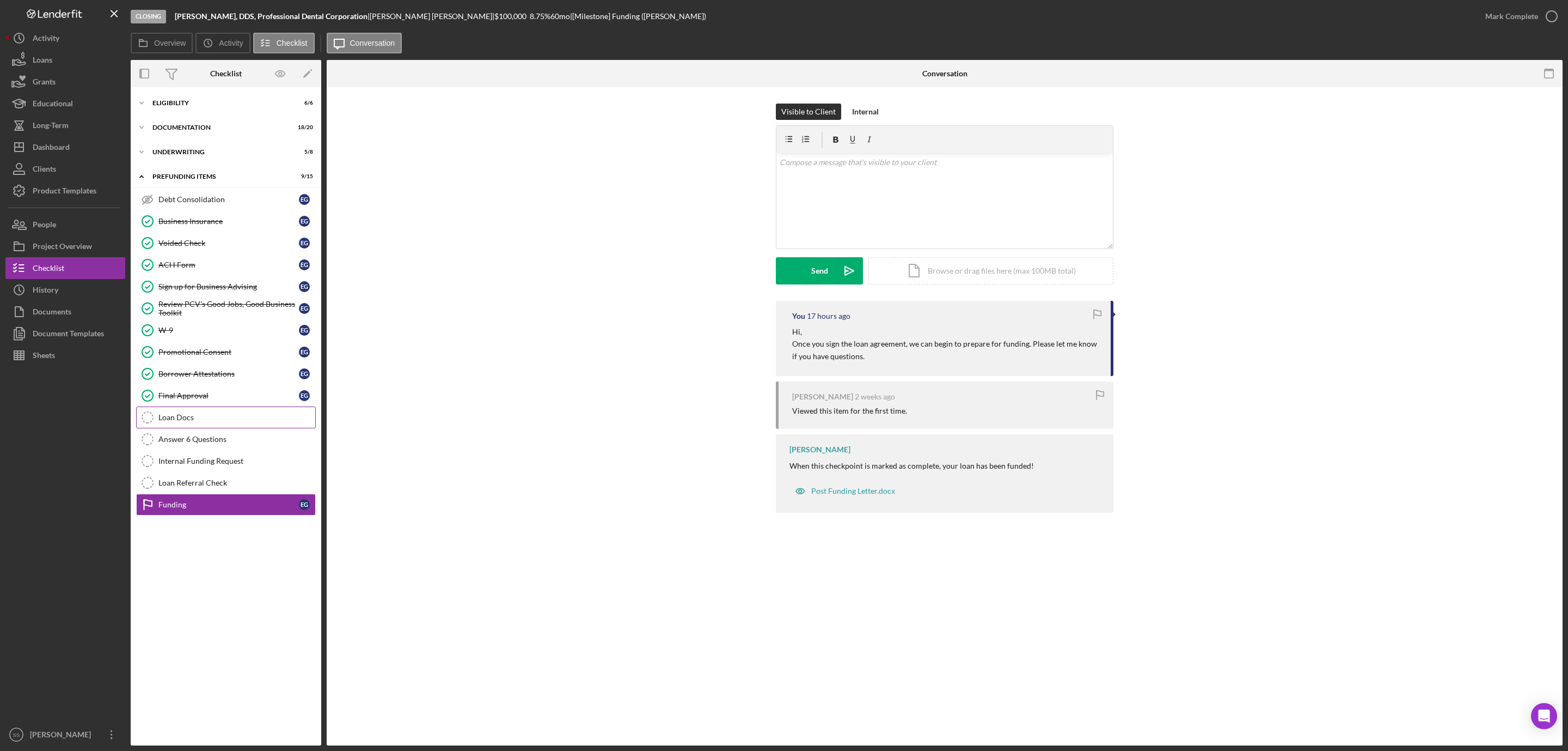
click at [210, 415] on link "Loan Docs Loan Docs" at bounding box center [225, 417] width 180 height 22
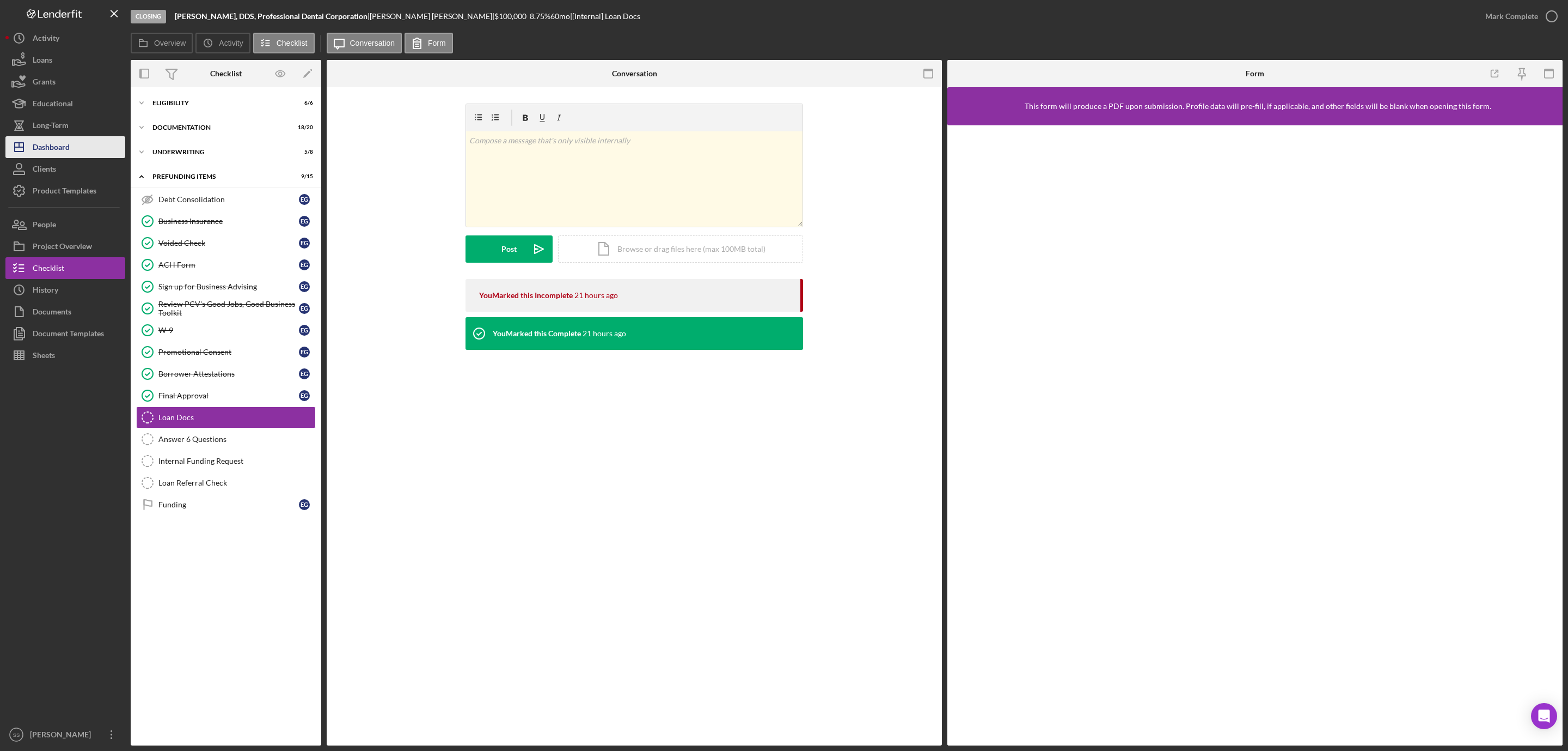
click at [74, 141] on button "Icon/Dashboard Dashboard" at bounding box center [65, 147] width 119 height 22
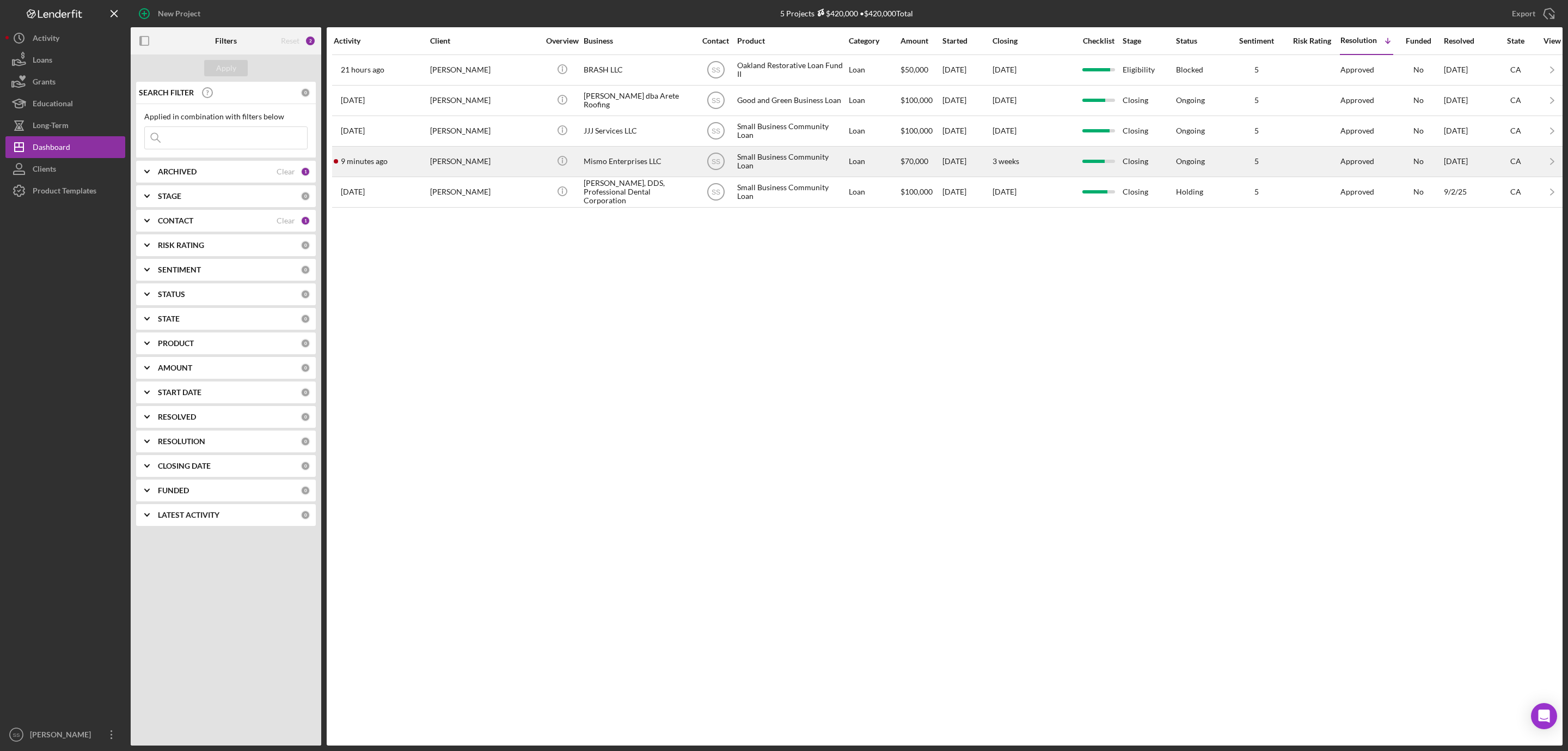
click at [511, 164] on div "[PERSON_NAME]" at bounding box center [484, 161] width 109 height 29
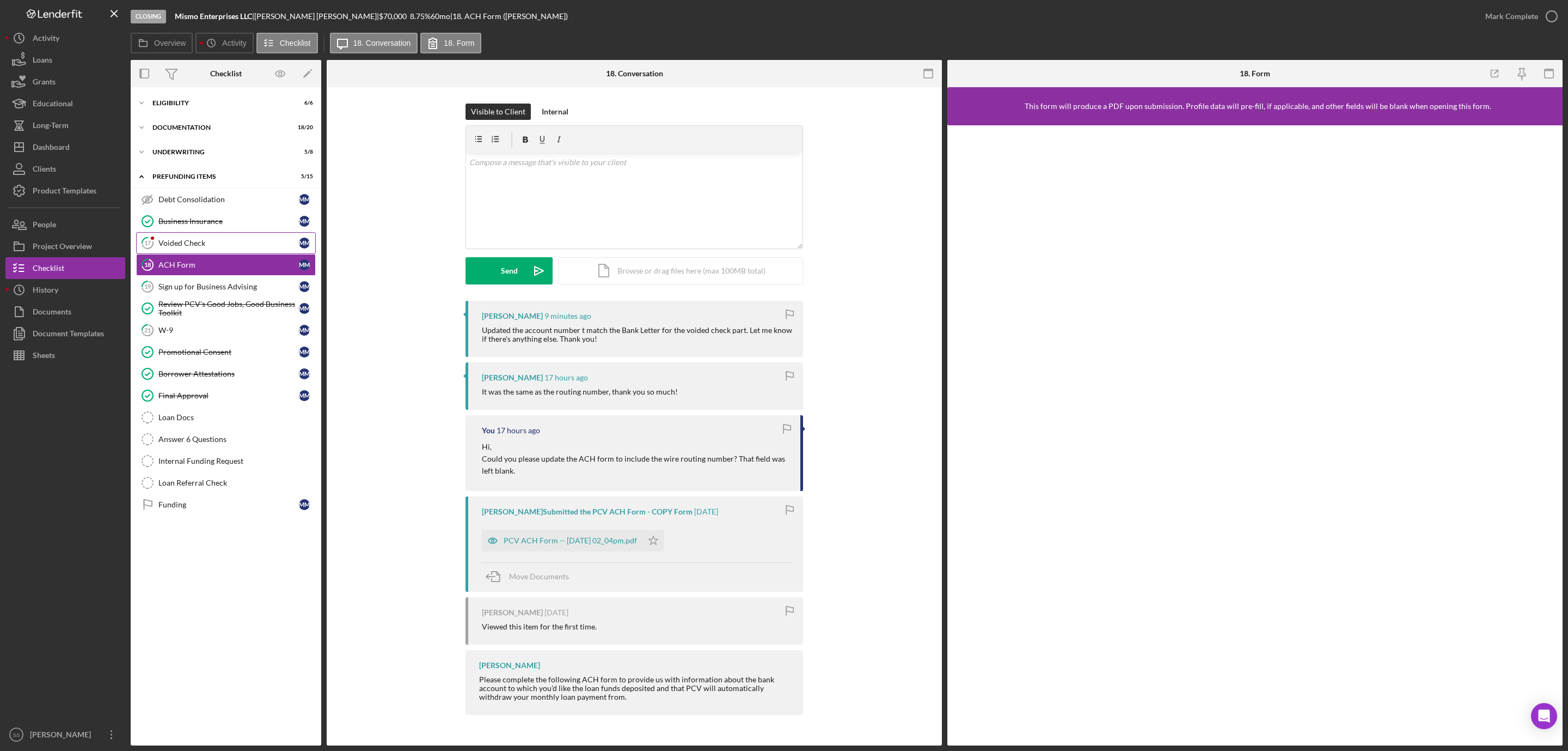
click at [193, 249] on link "17 Voided Check M M" at bounding box center [225, 243] width 180 height 22
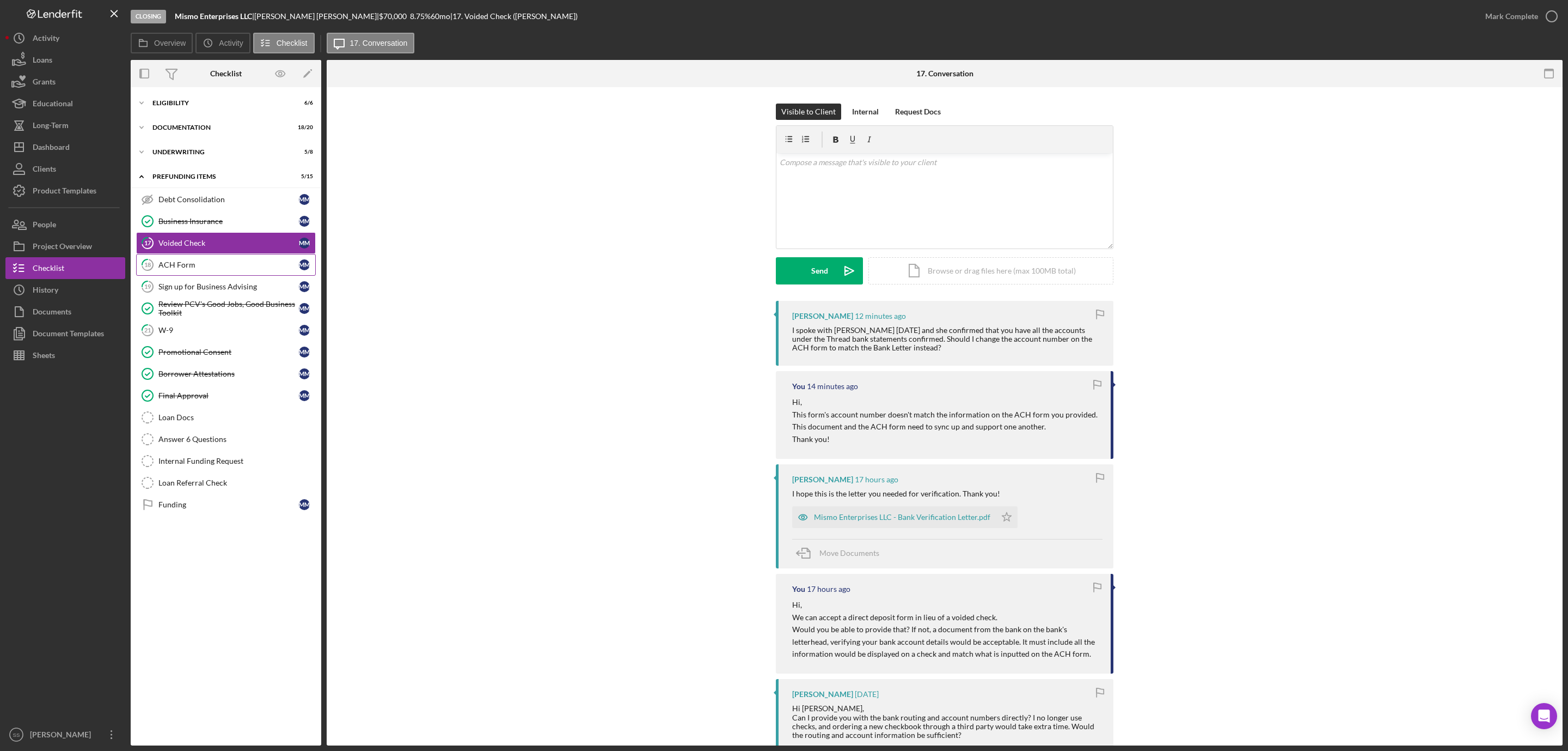
click at [247, 271] on link "18 ACH Form M M" at bounding box center [225, 265] width 180 height 22
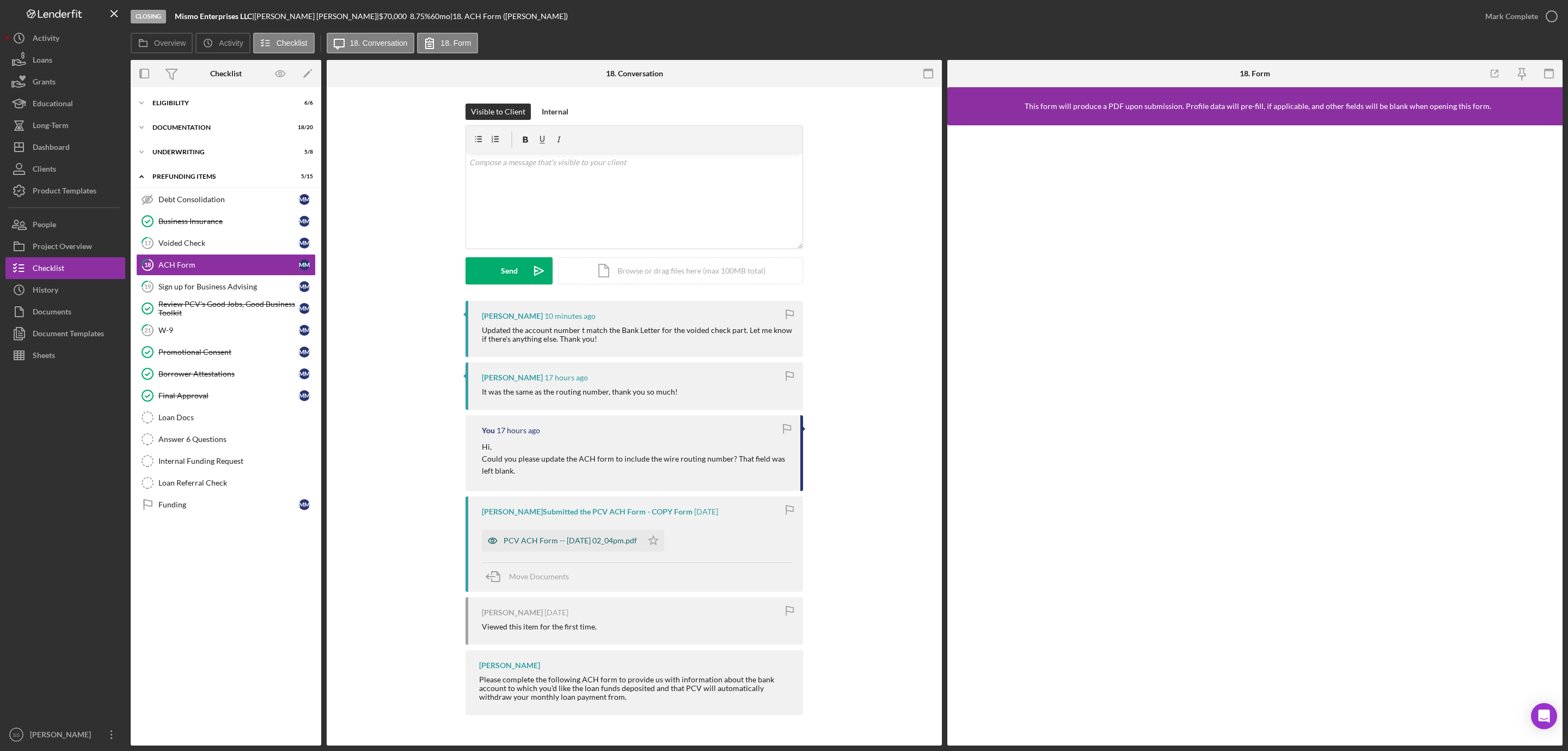
click at [541, 540] on div "PCV ACH Form -- 2025-09-15 02_04pm.pdf" at bounding box center [570, 540] width 134 height 8
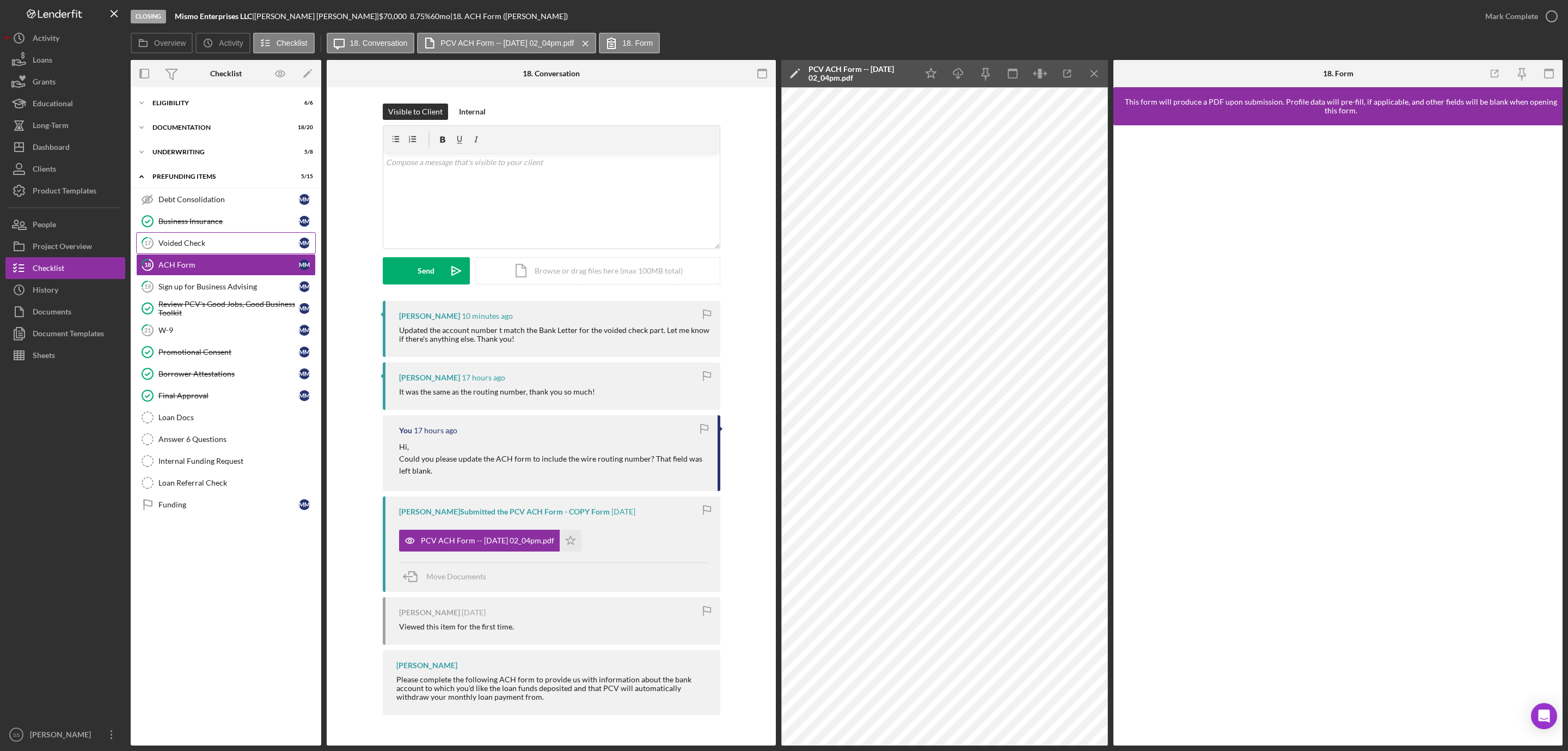
click at [190, 241] on div "Voided Check" at bounding box center [229, 243] width 140 height 8
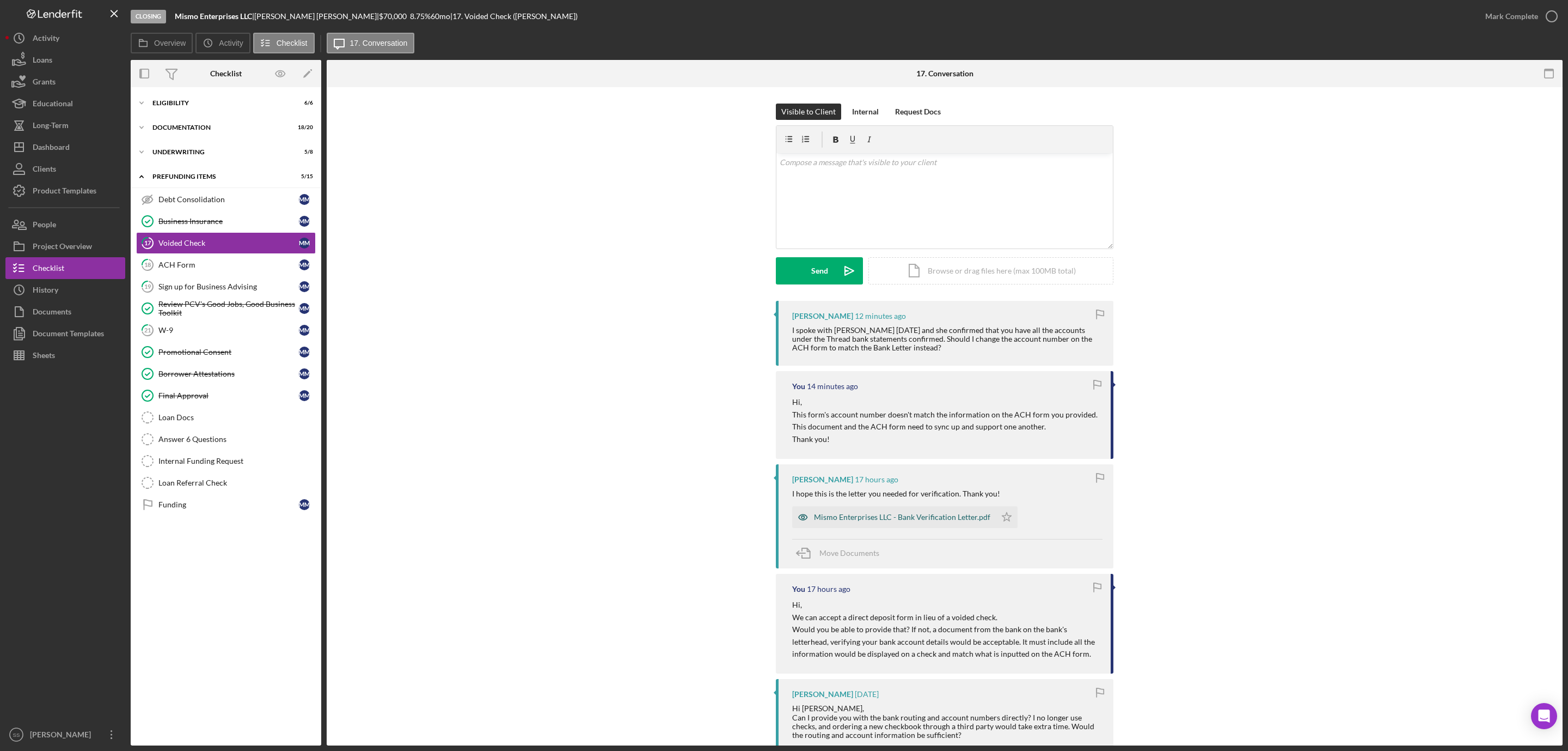
click at [862, 517] on div "Mismo Enterprises LLC - Bank Verification Letter.pdf" at bounding box center [902, 517] width 176 height 8
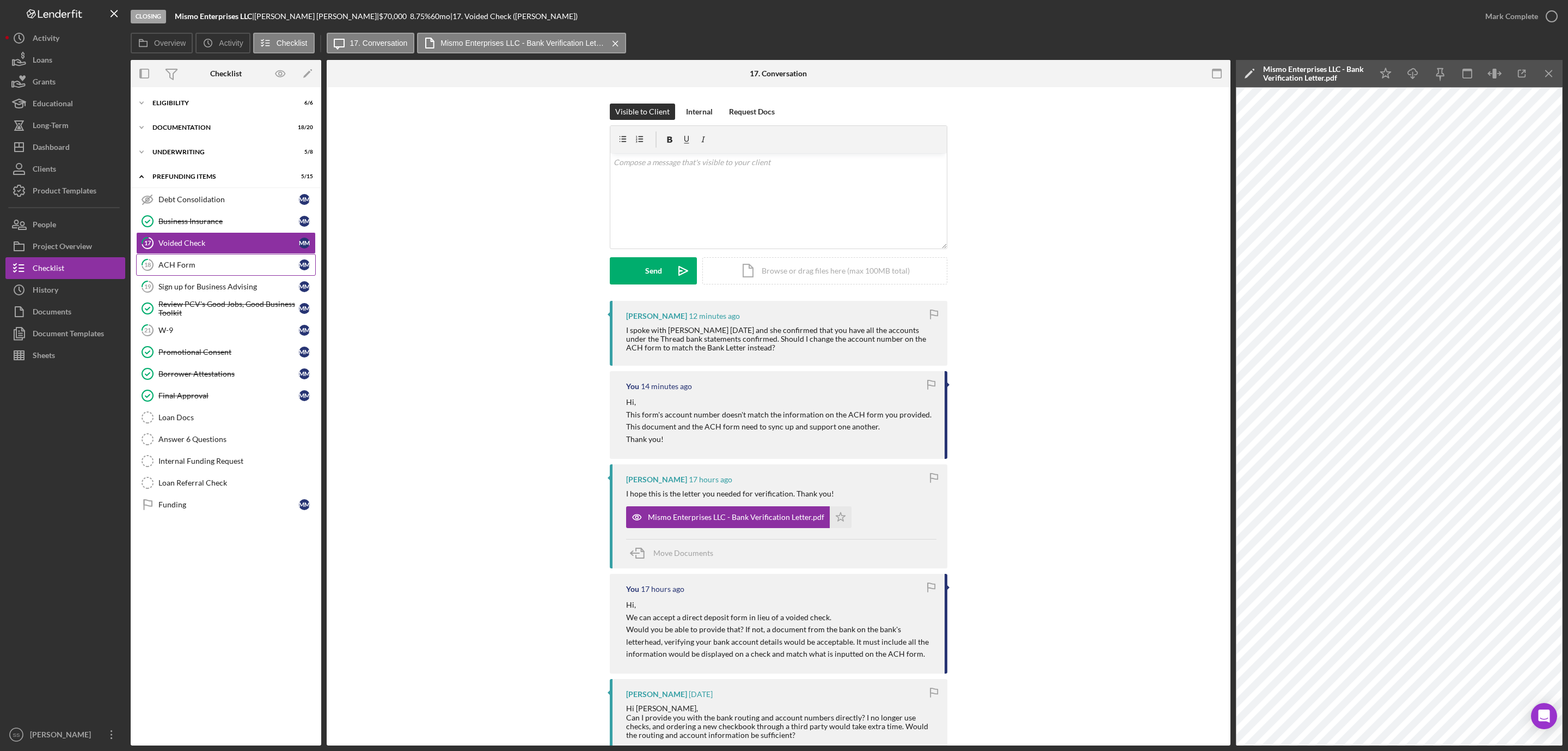
click at [198, 267] on div "ACH Form" at bounding box center [229, 265] width 140 height 8
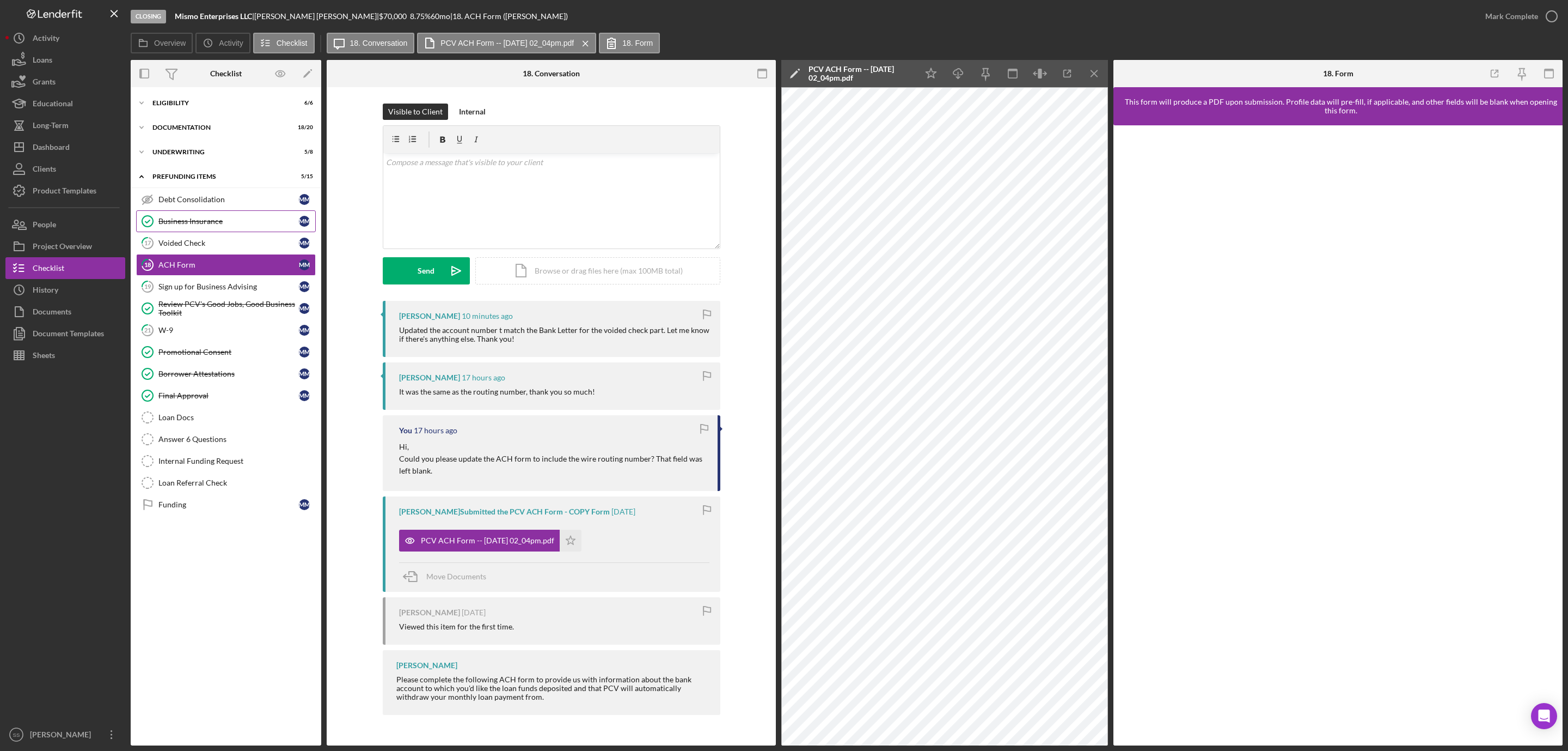
drag, startPoint x: 213, startPoint y: 241, endPoint x: 229, endPoint y: 232, distance: 18.4
click at [213, 241] on div "Voided Check" at bounding box center [229, 243] width 140 height 8
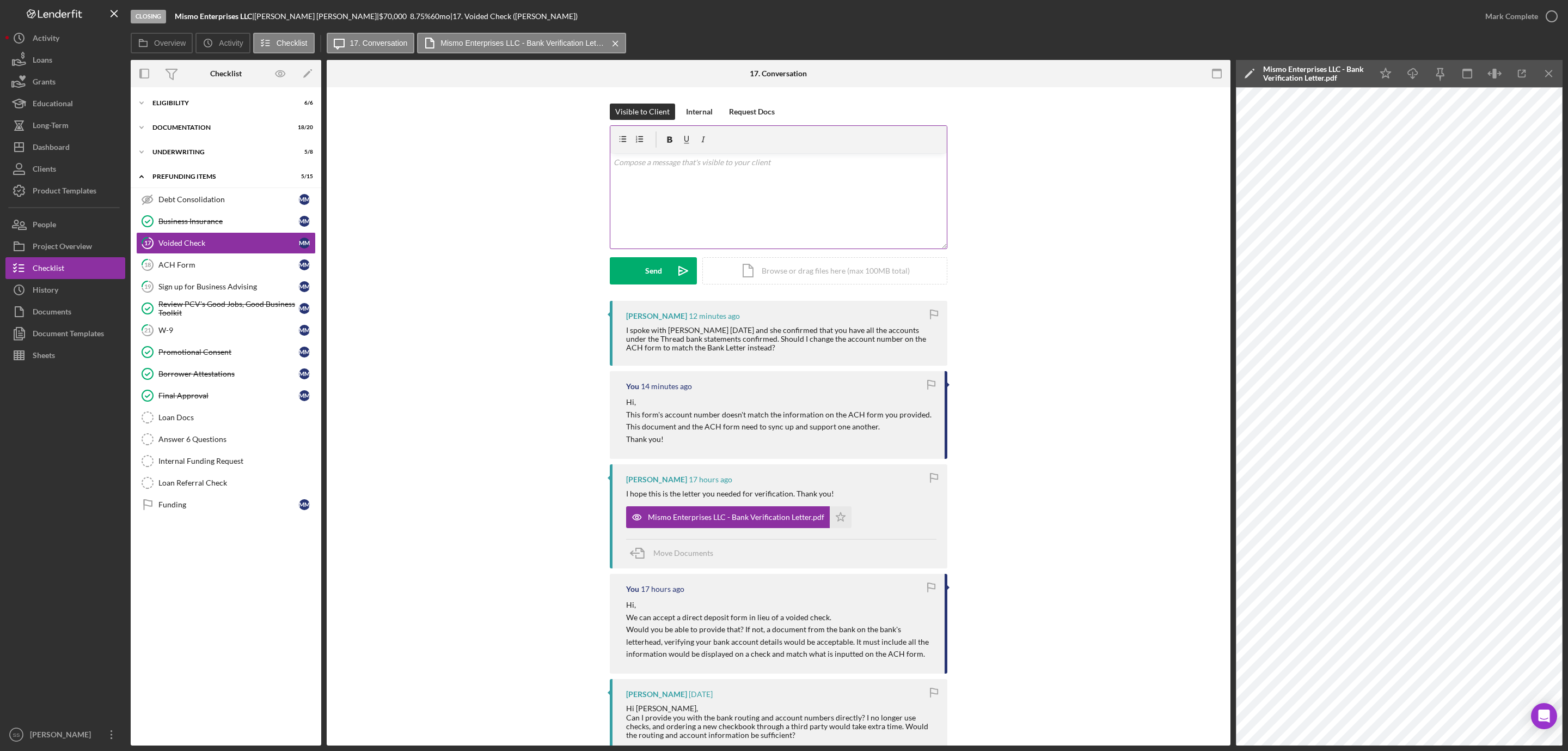
click at [713, 200] on div "v Color teal Color pink Remove color Add row above Add row below Add column bef…" at bounding box center [778, 200] width 336 height 95
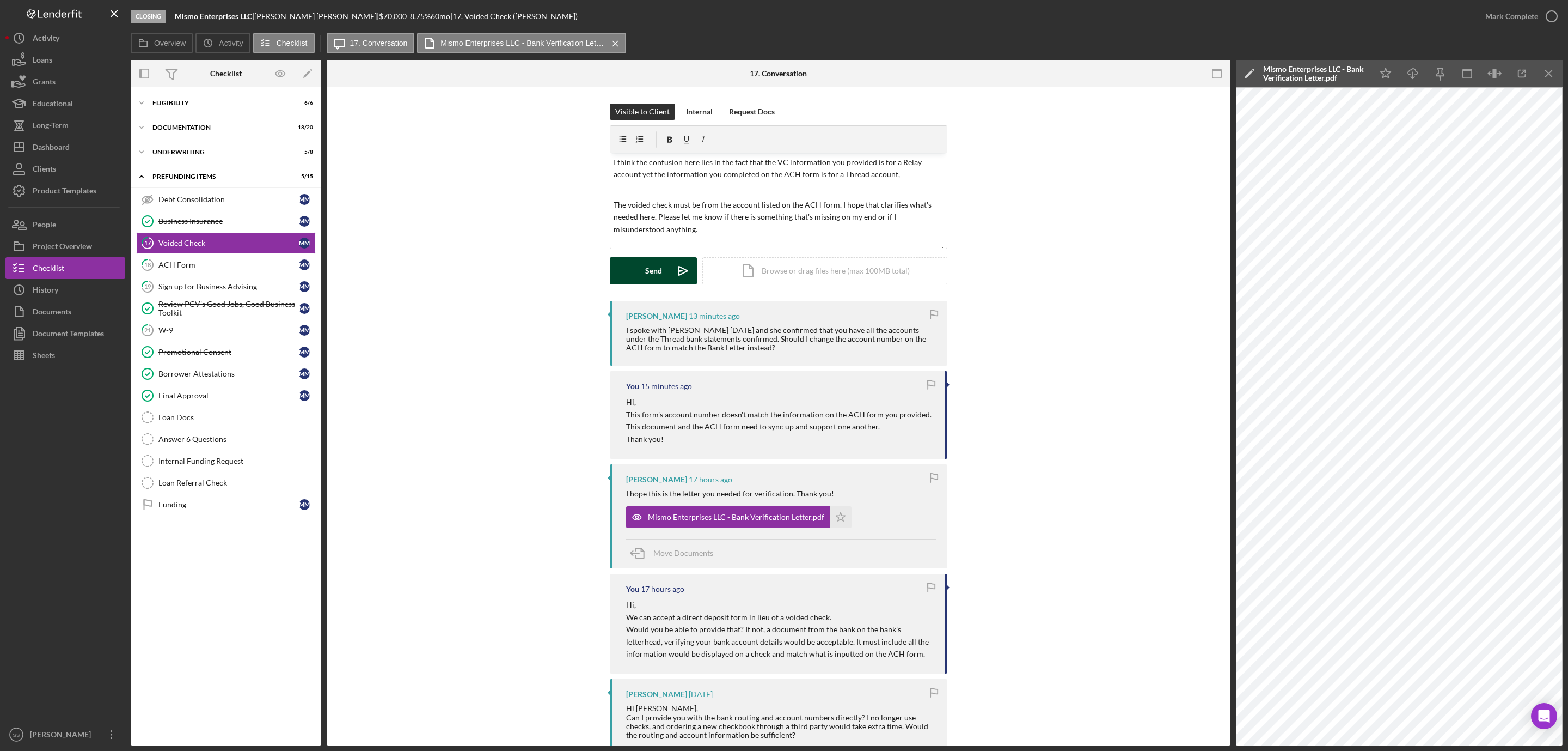
click at [640, 275] on button "Send Icon/icon-invite-send" at bounding box center [653, 271] width 87 height 28
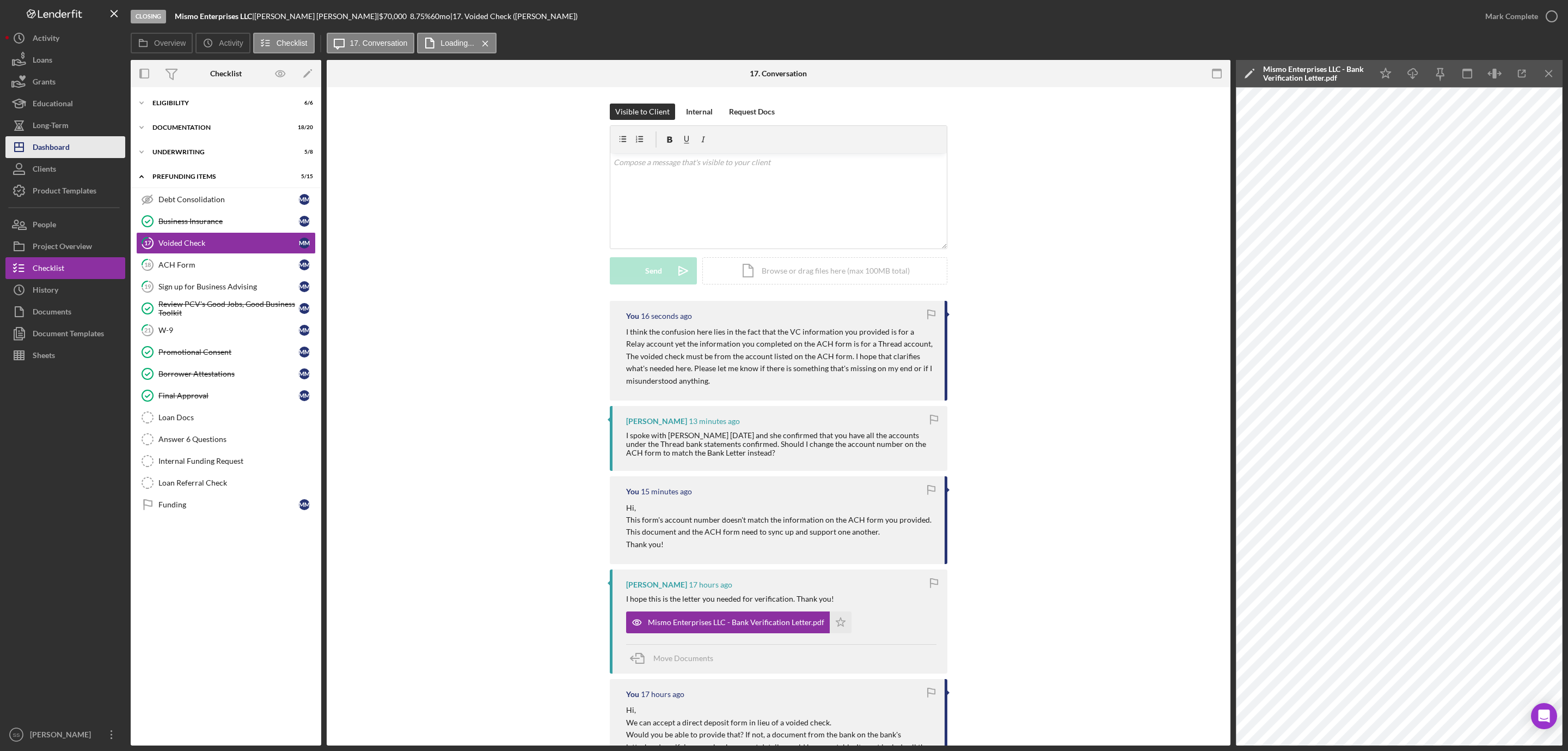
click at [76, 149] on button "Icon/Dashboard Dashboard" at bounding box center [65, 147] width 119 height 22
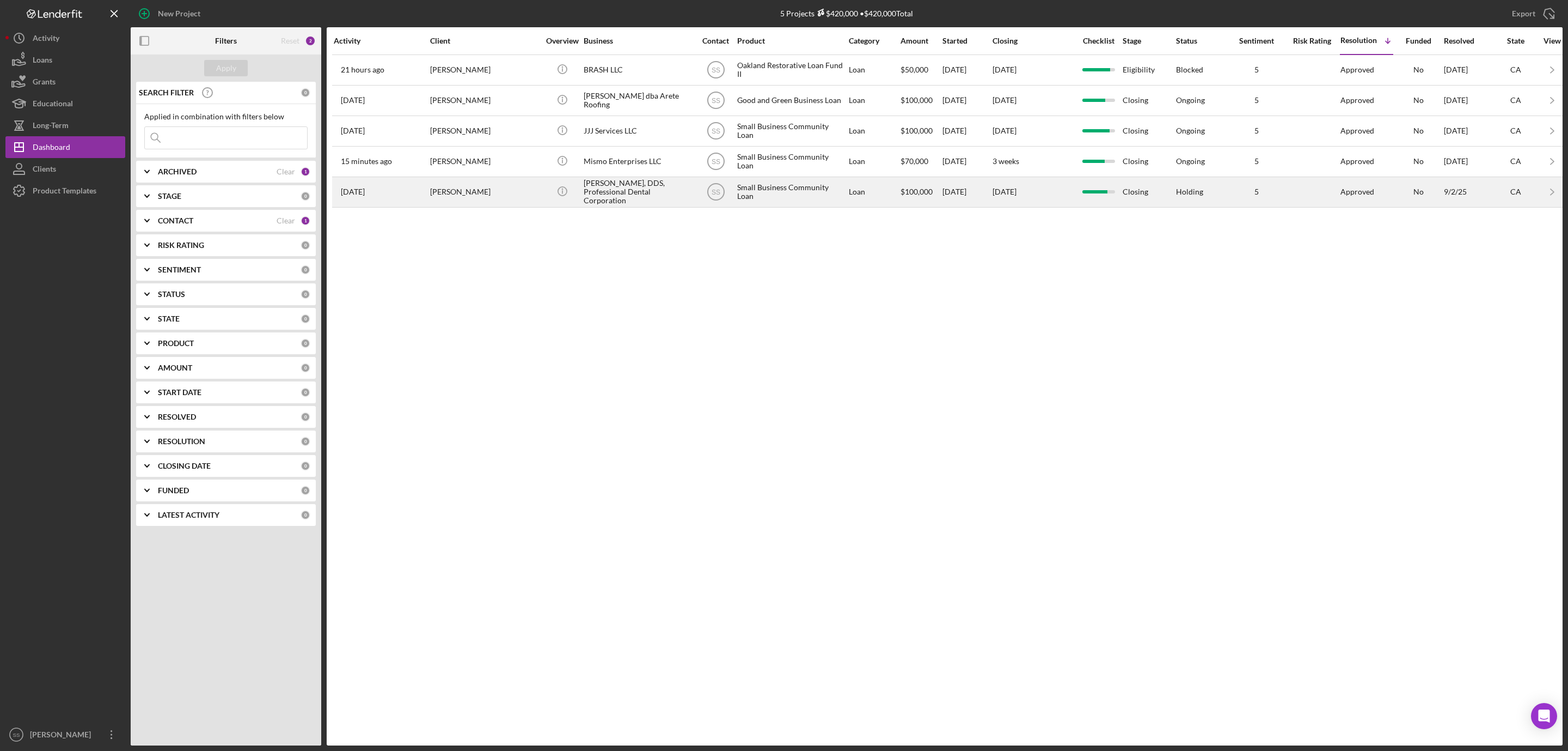
click at [615, 201] on div "Ekaterina N. Galina, DDS, Professional Dental Corporation" at bounding box center [638, 192] width 109 height 29
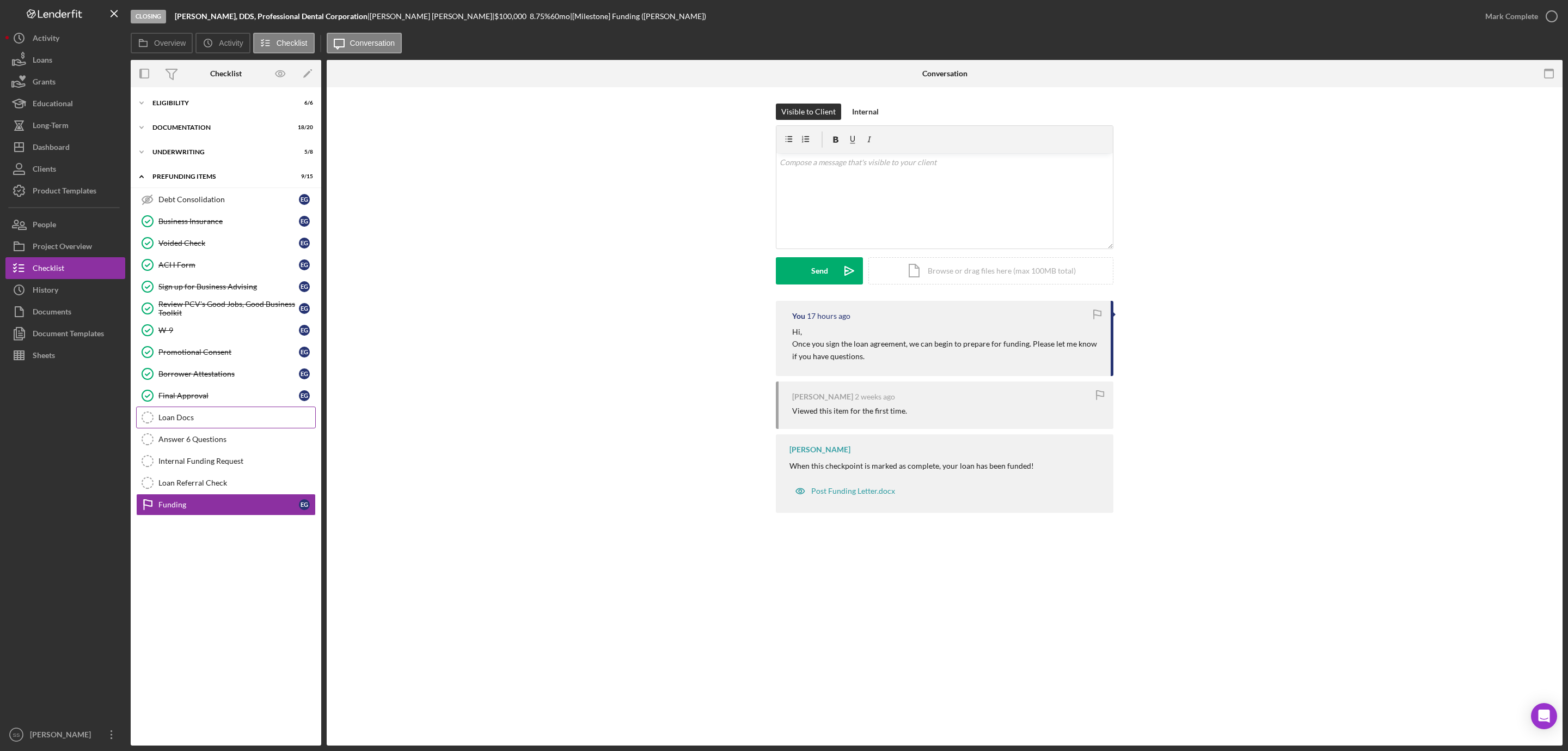
click at [180, 416] on link "Loan Docs Loan Docs" at bounding box center [225, 417] width 180 height 22
